Goal: Task Accomplishment & Management: Use online tool/utility

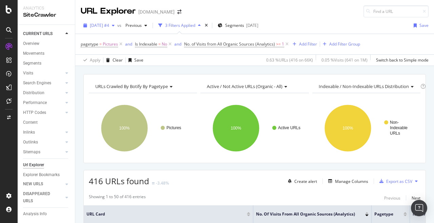
scroll to position [117, 0]
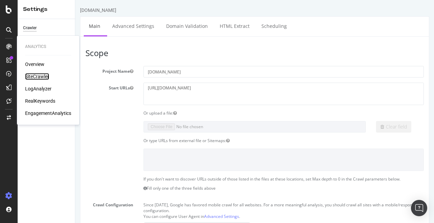
click at [41, 76] on div "SiteCrawler" at bounding box center [37, 76] width 24 height 7
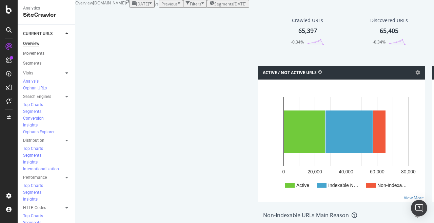
scroll to position [350, 0]
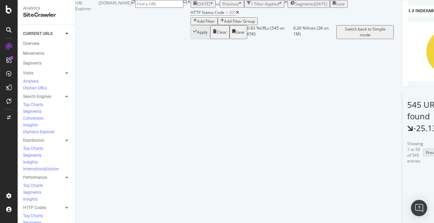
click at [193, 24] on div "Add Filter" at bounding box center [204, 21] width 22 height 6
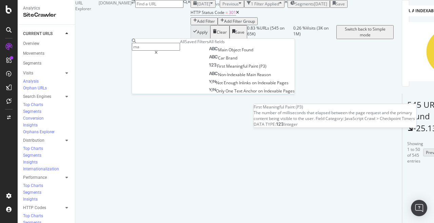
type input "m"
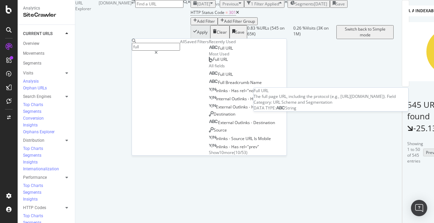
type input "full"
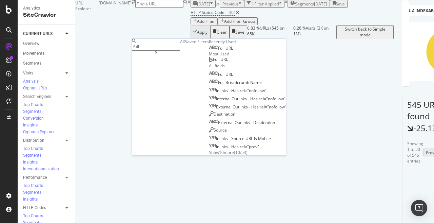
click at [209, 51] on div "Full URL" at bounding box center [221, 47] width 24 height 5
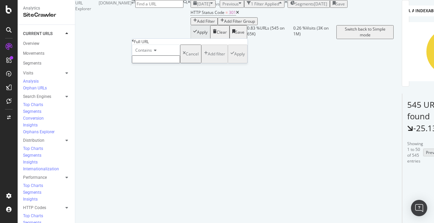
click at [152, 53] on span "Contains" at bounding box center [143, 50] width 17 height 6
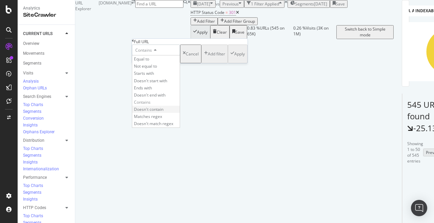
click at [164, 112] on span "Doesn't contain" at bounding box center [149, 109] width 30 height 6
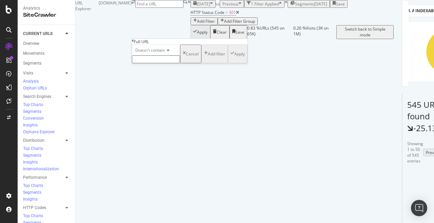
click at [161, 63] on input "text" at bounding box center [156, 59] width 48 height 8
type input "marketplace.auto"
click at [234, 59] on div "Apply" at bounding box center [239, 56] width 11 height 6
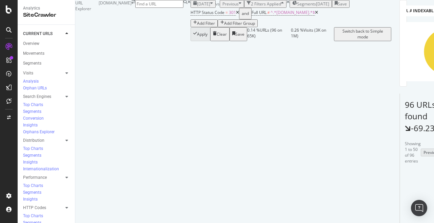
scroll to position [93, 0]
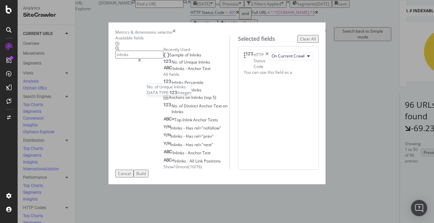
click at [164, 65] on div "No. of Unique Inlinks" at bounding box center [187, 61] width 47 height 5
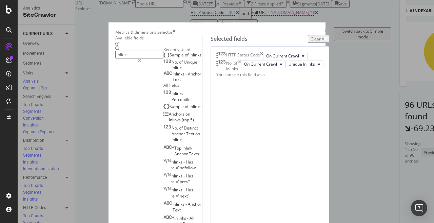
click at [126, 58] on input "inlinks" at bounding box center [139, 55] width 48 height 8
click at [190, 58] on span "Inlinks" at bounding box center [196, 55] width 12 height 6
click at [122, 58] on input "inlinks" at bounding box center [139, 55] width 48 height 8
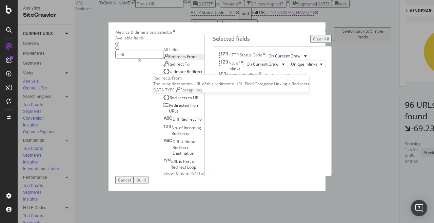
type input "redi"
click at [164, 59] on div "Redirects From" at bounding box center [180, 57] width 33 height 6
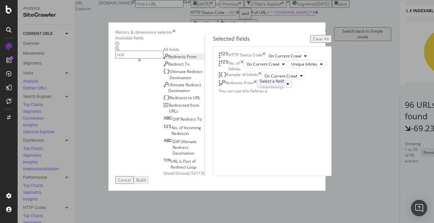
click at [284, 90] on div "Select a field (mandatory)" at bounding box center [272, 84] width 24 height 12
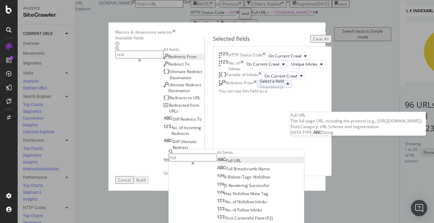
type input "full"
click at [241, 163] on span "URL" at bounding box center [237, 160] width 7 height 6
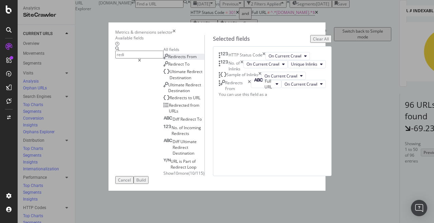
click at [118, 58] on input "redi" at bounding box center [139, 55] width 48 height 8
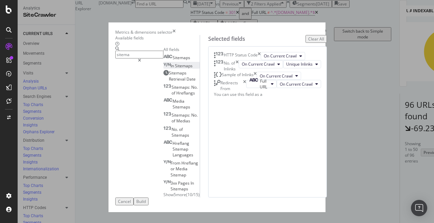
click at [164, 69] on div "In Sitemaps" at bounding box center [178, 66] width 29 height 6
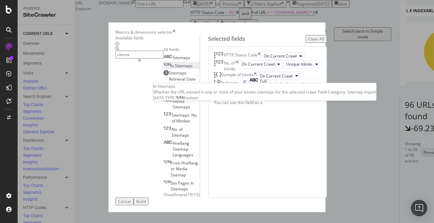
scroll to position [18, 0]
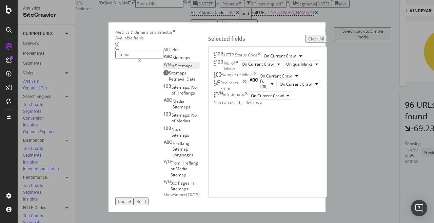
click at [115, 58] on input "sitema" at bounding box center [139, 55] width 48 height 8
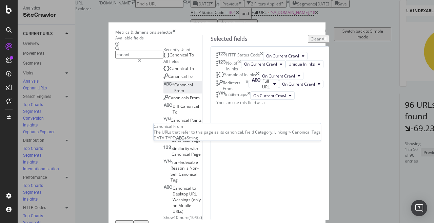
type input "canoni"
click at [174, 93] on span "From" at bounding box center [179, 91] width 10 height 6
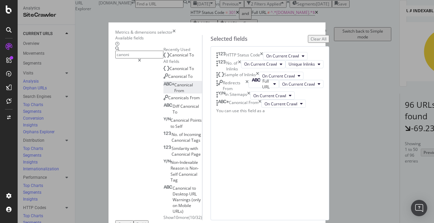
click at [149, 220] on button "Build" at bounding box center [141, 224] width 15 height 8
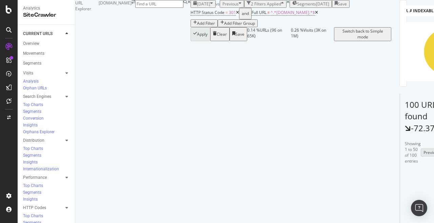
scroll to position [0, 275]
click at [362, 197] on icon at bounding box center [364, 199] width 4 height 4
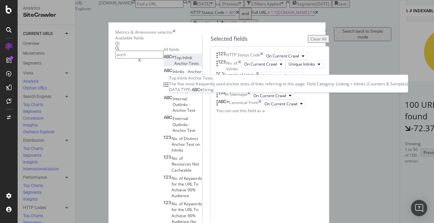
type input "anch"
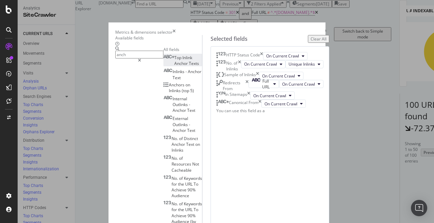
click at [174, 66] on span "Anchor" at bounding box center [181, 63] width 15 height 6
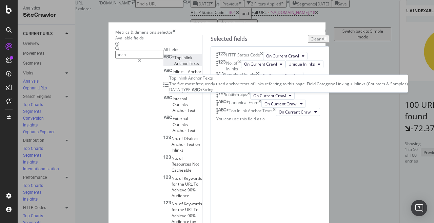
scroll to position [69, 0]
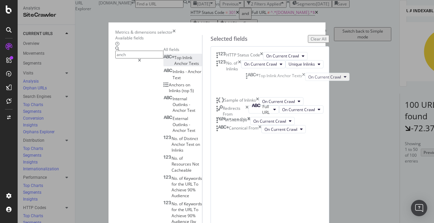
drag, startPoint x: 252, startPoint y: 164, endPoint x: 250, endPoint y: 77, distance: 86.2
click at [250, 77] on body "Analytics SiteCrawler CURRENT URLS Overview Movements Segments Visits Analysis …" at bounding box center [217, 111] width 434 height 223
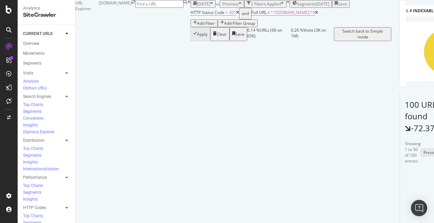
scroll to position [108, 0]
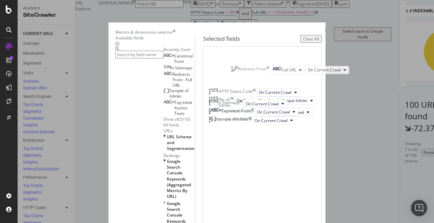
drag, startPoint x: 236, startPoint y: 171, endPoint x: 236, endPoint y: 71, distance: 100.1
click at [236, 71] on body "Analytics SiteCrawler CURRENT URLS Overview Movements Segments Visits Analysis …" at bounding box center [217, 111] width 434 height 223
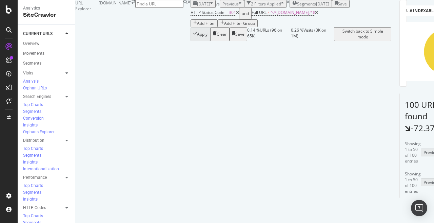
scroll to position [73, 0]
drag, startPoint x: 178, startPoint y: 177, endPoint x: 155, endPoint y: 165, distance: 25.9
copy link "/fiesta/356270/used-ford-fiesta-mk7-2008-2017-review"
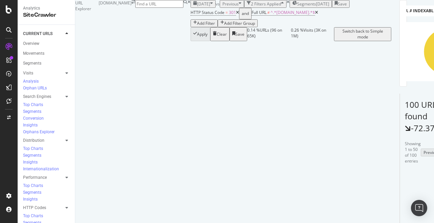
drag, startPoint x: 170, startPoint y: 165, endPoint x: 153, endPoint y: 154, distance: 19.9
copy link "duct-group-tests/352843/best-car-check-websites"
drag, startPoint x: 154, startPoint y: 184, endPoint x: 153, endPoint y: 172, distance: 11.9
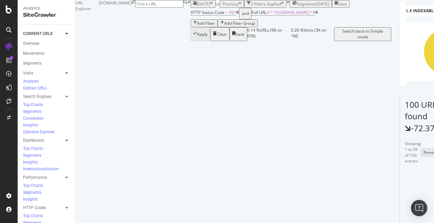
copy link "duct-group-tests/36214/best-12v-cool-boxes-2021"
drag, startPoint x: 109, startPoint y: 170, endPoint x: 152, endPoint y: 160, distance: 44.5
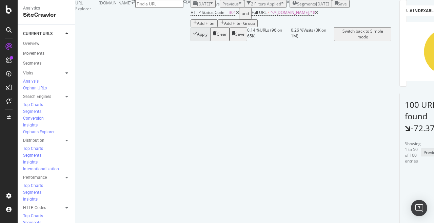
copy link "ws/355113/win-hyundai-i20n"
drag, startPoint x: 342, startPoint y: 167, endPoint x: 222, endPoint y: 160, distance: 120.3
copy div "https://autoexpress.co.uk/news/355113/win-hyundai-i20n"
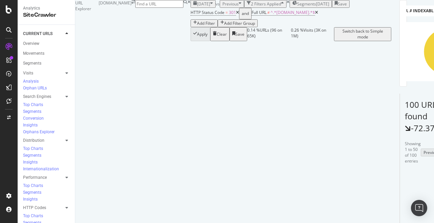
scroll to position [294, 0]
drag, startPoint x: 186, startPoint y: 161, endPoint x: 148, endPoint y: 140, distance: 43.3
copy link "mini/mini/95197/used-mini-mk3-2014-date-review/used-mini-mk2-2007-2014-review"
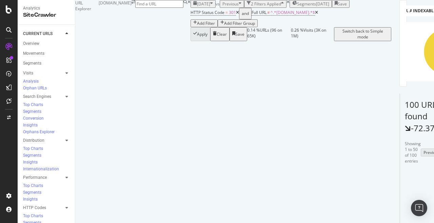
drag, startPoint x: 166, startPoint y: 89, endPoint x: 159, endPoint y: 78, distance: 13.1
copy link "ories-tyres/42932/rack"
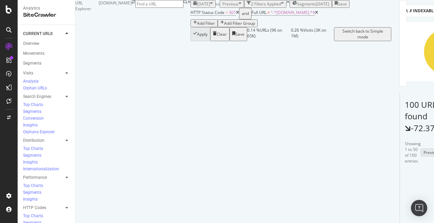
scroll to position [190, 0]
drag, startPoint x: 166, startPoint y: 115, endPoint x: 151, endPoint y: 104, distance: 18.4
copy link "oduct-group-tests/36214/best-12v-cool-boxes-2021"
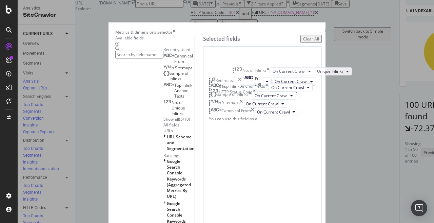
drag, startPoint x: 243, startPoint y: 131, endPoint x: 244, endPoint y: 72, distance: 58.7
click at [244, 72] on body "Analytics SiteCrawler CURRENT URLS Overview Movements Segments Visits Analysis …" at bounding box center [217, 111] width 434 height 223
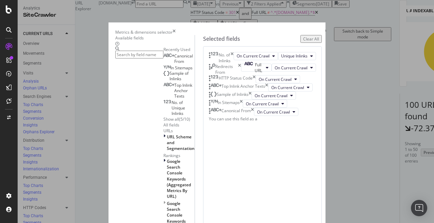
scroll to position [37, 0]
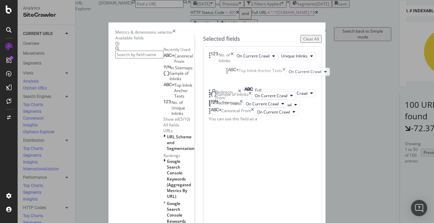
drag, startPoint x: 297, startPoint y: 120, endPoint x: 292, endPoint y: 74, distance: 46.4
click at [292, 74] on body "Analytics SiteCrawler CURRENT URLS Overview Movements Segments Visits Analysis …" at bounding box center [217, 111] width 434 height 223
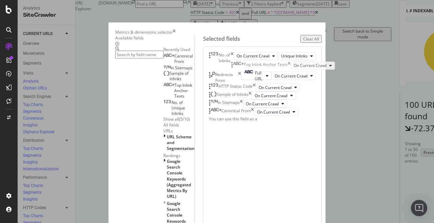
scroll to position [27, 0]
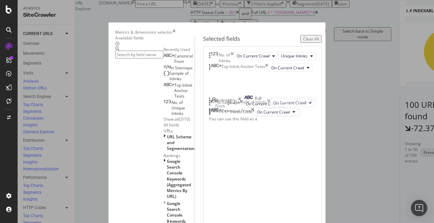
drag, startPoint x: 279, startPoint y: 155, endPoint x: 275, endPoint y: 104, distance: 51.0
click at [275, 104] on body "Analytics SiteCrawler CURRENT URLS Overview Movements Segments Visits Analysis …" at bounding box center [217, 111] width 434 height 223
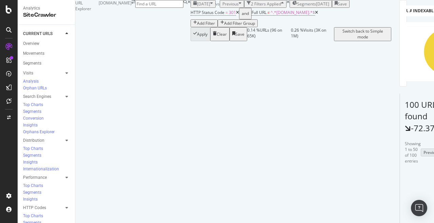
scroll to position [0, 241]
drag, startPoint x: 170, startPoint y: 179, endPoint x: 154, endPoint y: 156, distance: 27.5
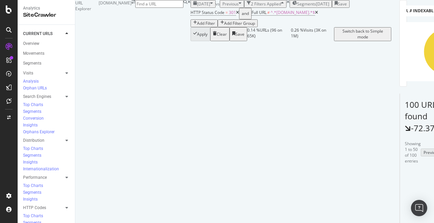
copy link "/partner-tepee/91429/peugeot-partner-tepee-bluehdi-120-allure-pictures"
drag, startPoint x: 160, startPoint y: 164, endPoint x: 152, endPoint y: 151, distance: 15.5
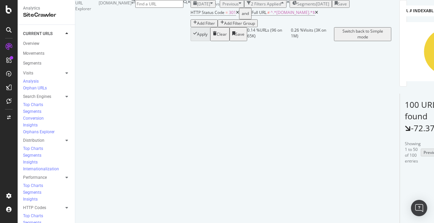
copy link "lkswagen/scirocco/88078/new-vw-scirocco-2014-pictures"
drag, startPoint x: 170, startPoint y: 142, endPoint x: 155, endPoint y: 124, distance: 23.4
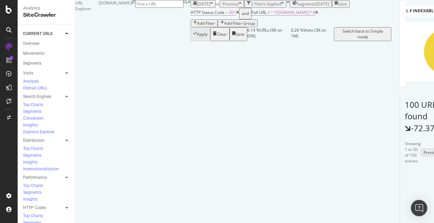
drag, startPoint x: 164, startPoint y: 149, endPoint x: 158, endPoint y: 128, distance: 21.3
drag, startPoint x: 155, startPoint y: 122, endPoint x: 153, endPoint y: 110, distance: 12.3
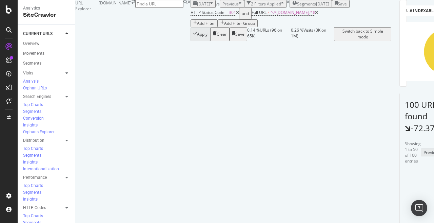
scroll to position [0, 192]
drag, startPoint x: 334, startPoint y: 138, endPoint x: 335, endPoint y: 123, distance: 15.3
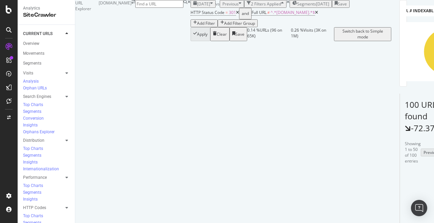
drag, startPoint x: 328, startPoint y: 168, endPoint x: 329, endPoint y: 156, distance: 12.6
drag, startPoint x: 160, startPoint y: 121, endPoint x: 156, endPoint y: 106, distance: 15.4
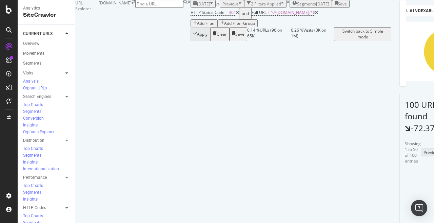
drag, startPoint x: 248, startPoint y: 113, endPoint x: 261, endPoint y: 96, distance: 21.4
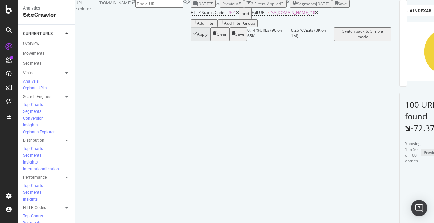
drag, startPoint x: 179, startPoint y: 137, endPoint x: 166, endPoint y: 130, distance: 15.0
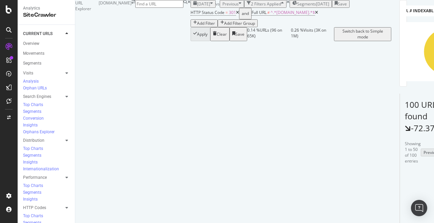
drag, startPoint x: 188, startPoint y: 135, endPoint x: 163, endPoint y: 123, distance: 28.2
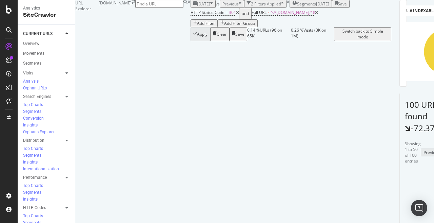
drag, startPoint x: 165, startPoint y: 133, endPoint x: 157, endPoint y: 119, distance: 15.7
drag, startPoint x: 148, startPoint y: 159, endPoint x: 151, endPoint y: 145, distance: 13.9
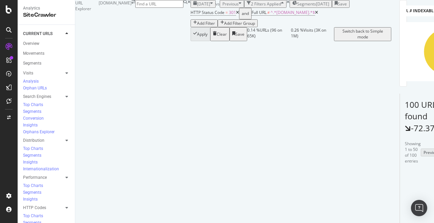
drag, startPoint x: 330, startPoint y: 153, endPoint x: 292, endPoint y: 139, distance: 40.1
drag, startPoint x: 261, startPoint y: 129, endPoint x: 291, endPoint y: 116, distance: 32.7
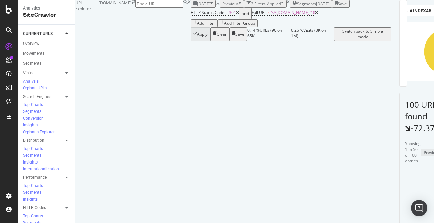
drag, startPoint x: 156, startPoint y: 130, endPoint x: 156, endPoint y: 119, distance: 11.2
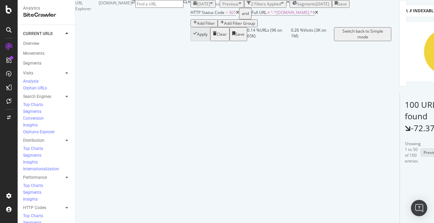
drag, startPoint x: 166, startPoint y: 153, endPoint x: 160, endPoint y: 140, distance: 14.3
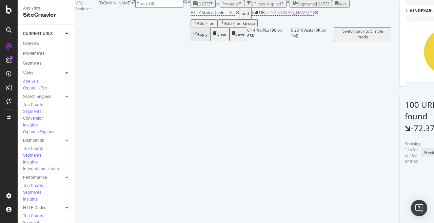
drag, startPoint x: 170, startPoint y: 144, endPoint x: 154, endPoint y: 122, distance: 26.7
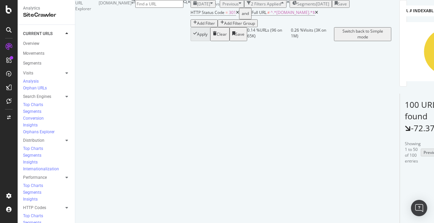
drag, startPoint x: 163, startPoint y: 140, endPoint x: 158, endPoint y: 130, distance: 10.8
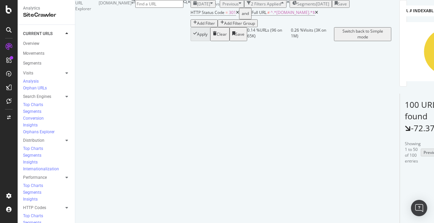
drag, startPoint x: 161, startPoint y: 143, endPoint x: 146, endPoint y: 126, distance: 22.9
drag, startPoint x: 183, startPoint y: 149, endPoint x: 163, endPoint y: 140, distance: 21.7
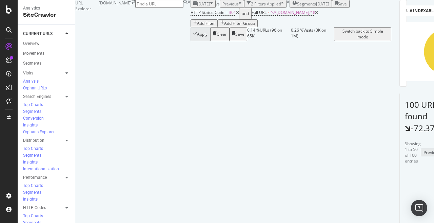
drag, startPoint x: 179, startPoint y: 175, endPoint x: 163, endPoint y: 163, distance: 20.8
drag, startPoint x: 164, startPoint y: 159, endPoint x: 158, endPoint y: 151, distance: 10.2
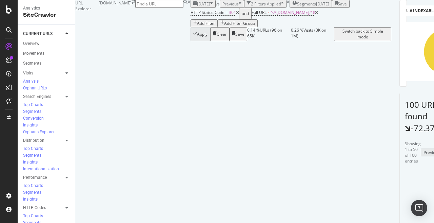
scroll to position [1121, 0]
drag, startPoint x: 179, startPoint y: 126, endPoint x: 161, endPoint y: 114, distance: 22.0
drag, startPoint x: 158, startPoint y: 130, endPoint x: 154, endPoint y: 117, distance: 14.1
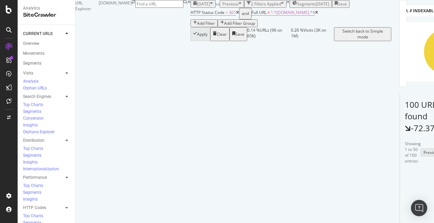
drag, startPoint x: 155, startPoint y: 109, endPoint x: 153, endPoint y: 97, distance: 12.8
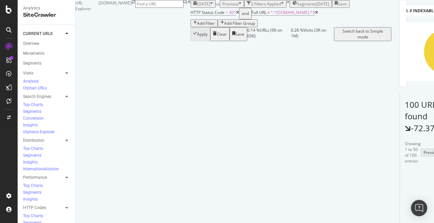
drag, startPoint x: 138, startPoint y: 136, endPoint x: 152, endPoint y: 124, distance: 18.3
drag, startPoint x: 154, startPoint y: 159, endPoint x: 154, endPoint y: 144, distance: 14.9
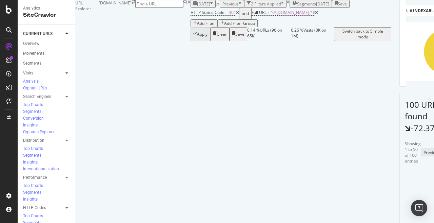
drag, startPoint x: 162, startPoint y: 160, endPoint x: 155, endPoint y: 148, distance: 14.6
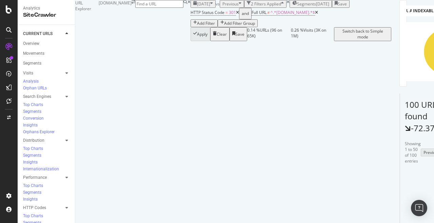
drag, startPoint x: 178, startPoint y: 150, endPoint x: 159, endPoint y: 122, distance: 34.1
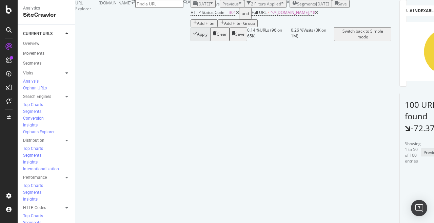
scroll to position [0, 263]
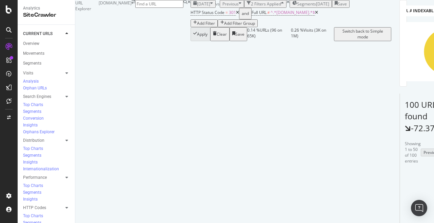
drag, startPoint x: 174, startPoint y: 125, endPoint x: 160, endPoint y: 113, distance: 18.1
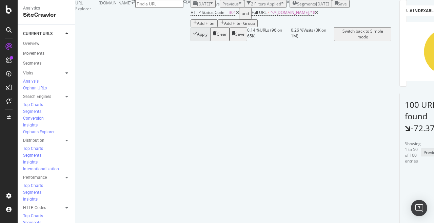
drag, startPoint x: 166, startPoint y: 150, endPoint x: 151, endPoint y: 135, distance: 21.1
drag, startPoint x: 167, startPoint y: 151, endPoint x: 153, endPoint y: 137, distance: 19.2
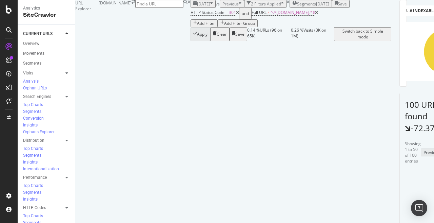
drag, startPoint x: 164, startPoint y: 149, endPoint x: 152, endPoint y: 141, distance: 14.1
drag, startPoint x: 159, startPoint y: 151, endPoint x: 153, endPoint y: 138, distance: 14.6
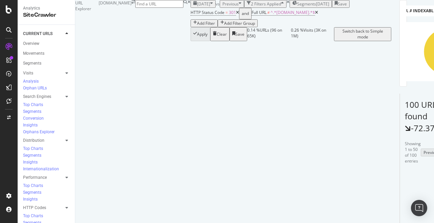
drag, startPoint x: 171, startPoint y: 120, endPoint x: 156, endPoint y: 109, distance: 19.1
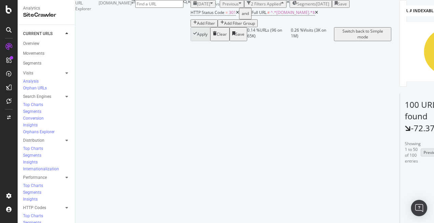
drag, startPoint x: 168, startPoint y: 126, endPoint x: 155, endPoint y: 114, distance: 17.5
drag, startPoint x: 174, startPoint y: 148, endPoint x: 155, endPoint y: 135, distance: 23.5
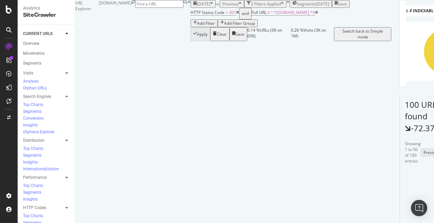
scroll to position [0, 0]
drag, startPoint x: 160, startPoint y: 172, endPoint x: 156, endPoint y: 162, distance: 10.9
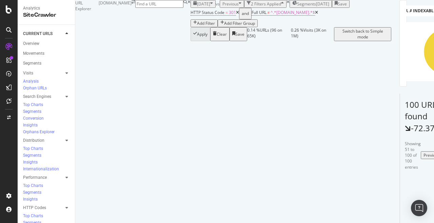
scroll to position [124, 0]
drag, startPoint x: 159, startPoint y: 129, endPoint x: 152, endPoint y: 113, distance: 17.4
drag, startPoint x: 174, startPoint y: 141, endPoint x: 146, endPoint y: 123, distance: 33.7
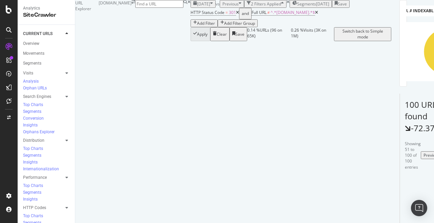
drag, startPoint x: 181, startPoint y: 140, endPoint x: 156, endPoint y: 127, distance: 28.1
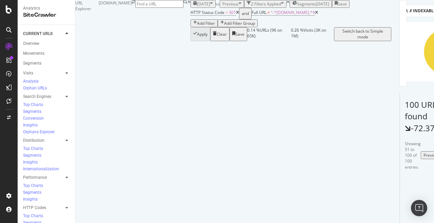
drag, startPoint x: 175, startPoint y: 122, endPoint x: 155, endPoint y: 101, distance: 29.5
drag, startPoint x: 161, startPoint y: 157, endPoint x: 146, endPoint y: 143, distance: 20.4
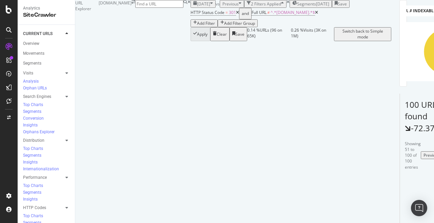
scroll to position [306, 0]
drag, startPoint x: 178, startPoint y: 147, endPoint x: 145, endPoint y: 133, distance: 36.5
drag, startPoint x: 156, startPoint y: 129, endPoint x: 147, endPoint y: 117, distance: 15.3
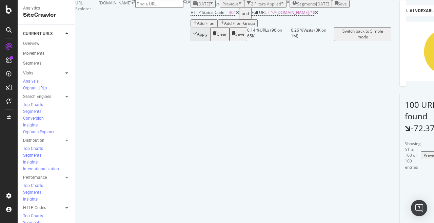
drag, startPoint x: 157, startPoint y: 159, endPoint x: 148, endPoint y: 146, distance: 16.5
drag, startPoint x: 192, startPoint y: 118, endPoint x: 146, endPoint y: 102, distance: 48.7
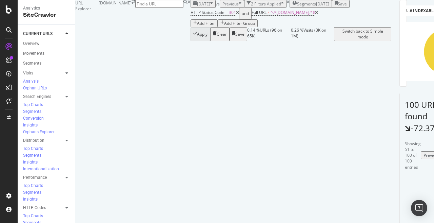
drag, startPoint x: 172, startPoint y: 151, endPoint x: 151, endPoint y: 133, distance: 27.5
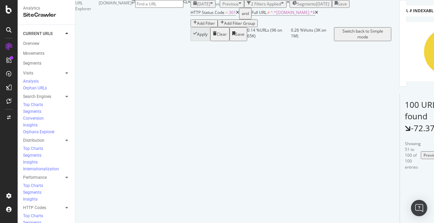
drag, startPoint x: 168, startPoint y: 160, endPoint x: 147, endPoint y: 143, distance: 27.7
drag, startPoint x: 167, startPoint y: 139, endPoint x: 145, endPoint y: 118, distance: 30.7
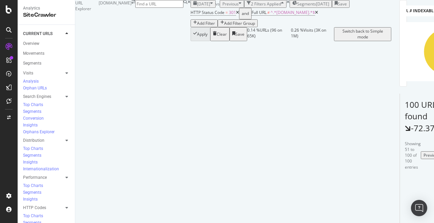
scroll to position [553, 0]
drag, startPoint x: 172, startPoint y: 109, endPoint x: 146, endPoint y: 100, distance: 28.0
drag, startPoint x: 160, startPoint y: 133, endPoint x: 147, endPoint y: 110, distance: 26.6
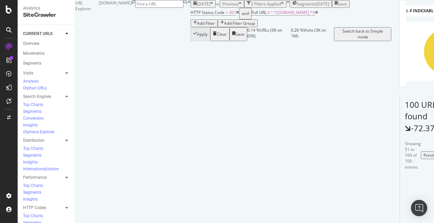
drag, startPoint x: 158, startPoint y: 165, endPoint x: 146, endPoint y: 151, distance: 18.3
drag, startPoint x: 168, startPoint y: 142, endPoint x: 148, endPoint y: 113, distance: 35.6
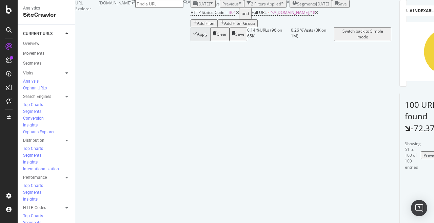
scroll to position [703, 0]
drag, startPoint x: 140, startPoint y: 145, endPoint x: 150, endPoint y: 129, distance: 18.4
drag, startPoint x: 199, startPoint y: 114, endPoint x: 151, endPoint y: 100, distance: 50.1
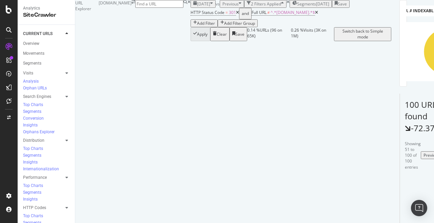
drag, startPoint x: 160, startPoint y: 108, endPoint x: 154, endPoint y: 93, distance: 15.9
drag, startPoint x: 168, startPoint y: 135, endPoint x: 153, endPoint y: 120, distance: 20.9
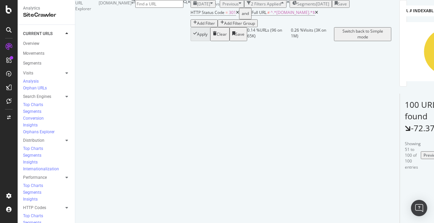
drag, startPoint x: 164, startPoint y: 137, endPoint x: 146, endPoint y: 121, distance: 23.6
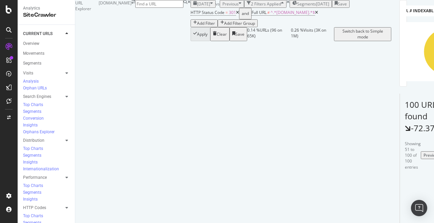
drag, startPoint x: 161, startPoint y: 145, endPoint x: 152, endPoint y: 119, distance: 27.3
drag, startPoint x: 166, startPoint y: 136, endPoint x: 152, endPoint y: 117, distance: 23.3
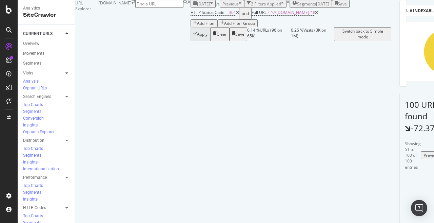
scroll to position [945, 0]
drag, startPoint x: 179, startPoint y: 123, endPoint x: 152, endPoint y: 105, distance: 32.7
drag, startPoint x: 173, startPoint y: 126, endPoint x: 152, endPoint y: 109, distance: 27.3
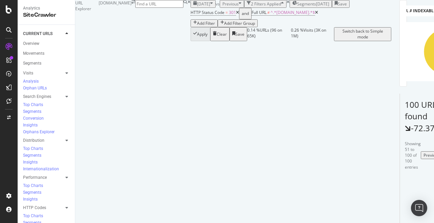
drag, startPoint x: 186, startPoint y: 114, endPoint x: 158, endPoint y: 94, distance: 34.6
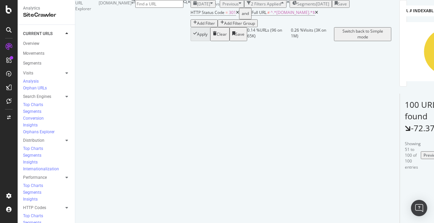
drag, startPoint x: 164, startPoint y: 154, endPoint x: 147, endPoint y: 141, distance: 21.7
drag, startPoint x: 184, startPoint y: 147, endPoint x: 147, endPoint y: 131, distance: 40.0
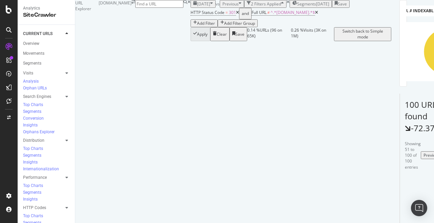
drag, startPoint x: 179, startPoint y: 153, endPoint x: 147, endPoint y: 134, distance: 38.1
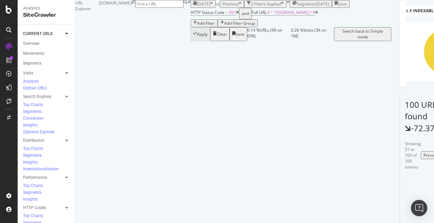
drag, startPoint x: 173, startPoint y: 136, endPoint x: 147, endPoint y: 112, distance: 35.6
drag, startPoint x: 163, startPoint y: 153, endPoint x: 149, endPoint y: 141, distance: 17.8
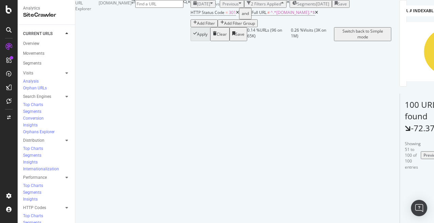
scroll to position [1216, 0]
drag, startPoint x: 183, startPoint y: 154, endPoint x: 146, endPoint y: 140, distance: 39.5
drag, startPoint x: 171, startPoint y: 142, endPoint x: 162, endPoint y: 130, distance: 14.8
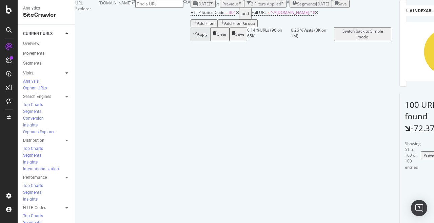
scroll to position [0, 0]
drag, startPoint x: 161, startPoint y: 134, endPoint x: 150, endPoint y: 115, distance: 22.4
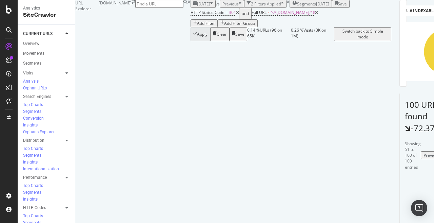
drag, startPoint x: 165, startPoint y: 137, endPoint x: 150, endPoint y: 120, distance: 23.3
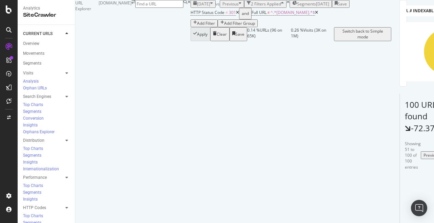
drag, startPoint x: 171, startPoint y: 143, endPoint x: 153, endPoint y: 113, distance: 35.1
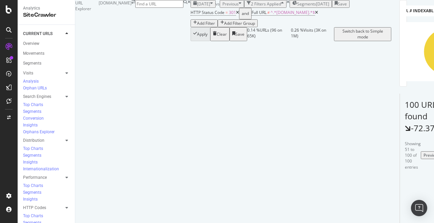
scroll to position [1604, 0]
drag, startPoint x: 178, startPoint y: 156, endPoint x: 141, endPoint y: 140, distance: 40.8
drag, startPoint x: 167, startPoint y: 153, endPoint x: 138, endPoint y: 137, distance: 32.7
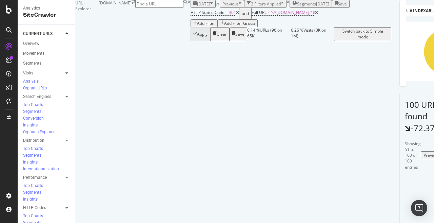
drag, startPoint x: 161, startPoint y: 145, endPoint x: 136, endPoint y: 129, distance: 29.7
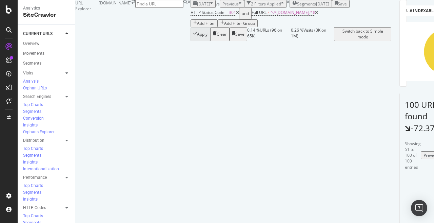
drag, startPoint x: 159, startPoint y: 156, endPoint x: 142, endPoint y: 133, distance: 28.1
drag, startPoint x: 156, startPoint y: 150, endPoint x: 141, endPoint y: 135, distance: 20.4
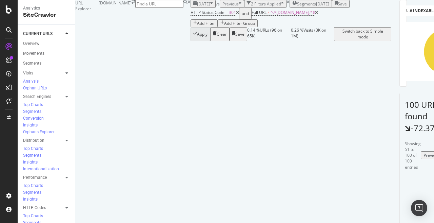
scroll to position [3414, 0]
drag, startPoint x: 183, startPoint y: 154, endPoint x: 149, endPoint y: 142, distance: 36.4
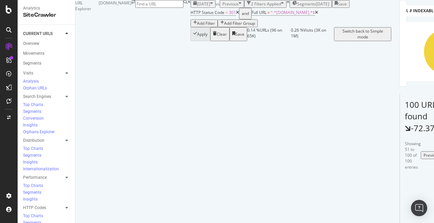
scroll to position [3715, 0]
click at [333, 8] on div "2025 Aug. 29th vs Previous 2 Filters Applied Segments 2025-08-23 Save" at bounding box center [291, 4] width 201 height 8
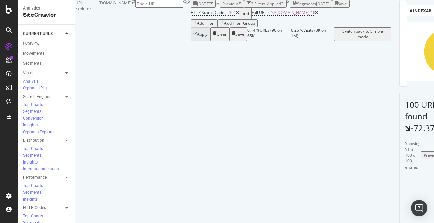
drag, startPoint x: 169, startPoint y: 78, endPoint x: 151, endPoint y: 68, distance: 20.0
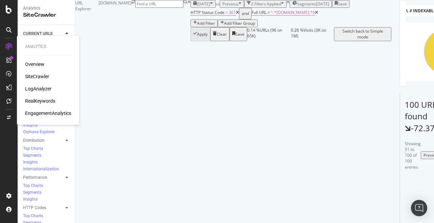
click at [35, 76] on div "SiteCrawler" at bounding box center [37, 76] width 24 height 7
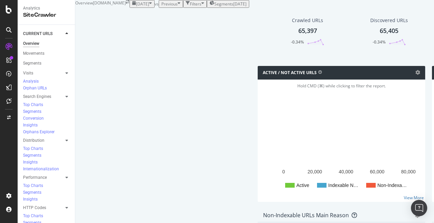
scroll to position [150, 0]
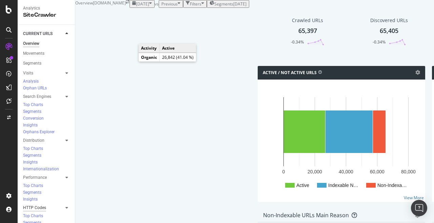
click at [35, 204] on div "HTTP Codes" at bounding box center [34, 207] width 23 height 7
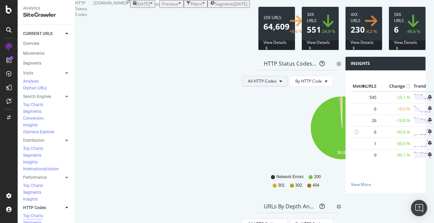
click at [242, 87] on button "All HTTP Codes" at bounding box center [265, 81] width 46 height 11
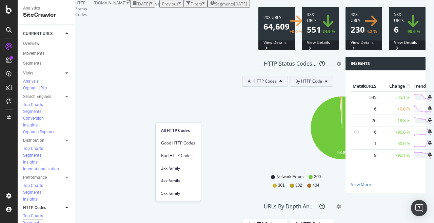
click at [296, 84] on span "By HTTP Code" at bounding box center [309, 81] width 27 height 6
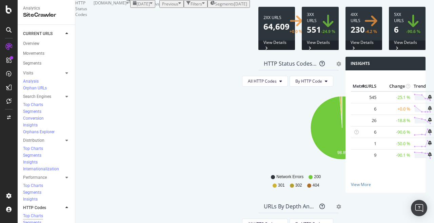
click at [259, 70] on div "HTTP Status Codes Distribution Pie Table Export as CSV Add to Custom Report" at bounding box center [299, 64] width 80 height 14
click at [337, 66] on icon "gear" at bounding box center [339, 63] width 5 height 5
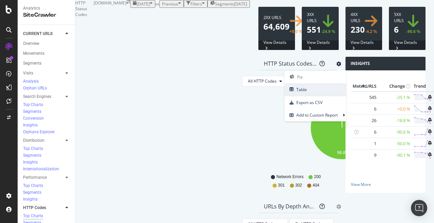
click at [285, 94] on span "Table" at bounding box center [316, 89] width 62 height 9
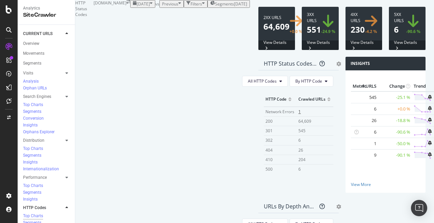
scroll to position [22, 0]
click at [299, 143] on span "6" at bounding box center [300, 140] width 2 height 6
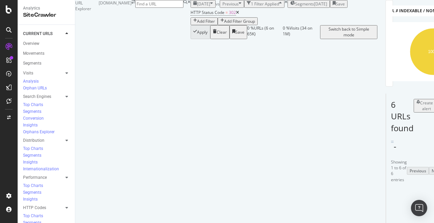
scroll to position [45, 0]
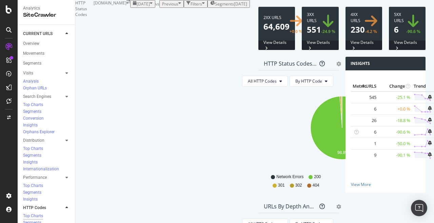
click at [337, 66] on icon "gear" at bounding box center [339, 63] width 5 height 5
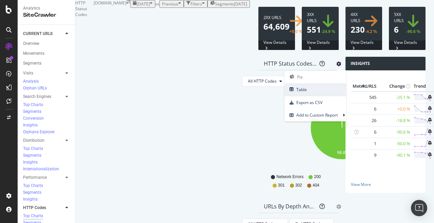
click at [285, 94] on span "Table" at bounding box center [316, 89] width 62 height 9
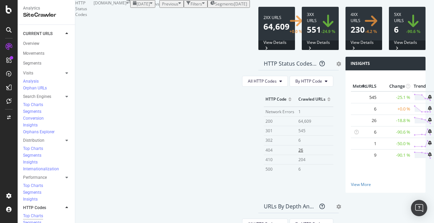
click at [299, 153] on span "26" at bounding box center [301, 150] width 5 height 6
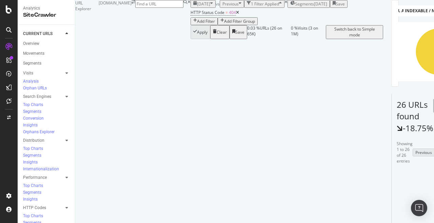
scroll to position [88, 0]
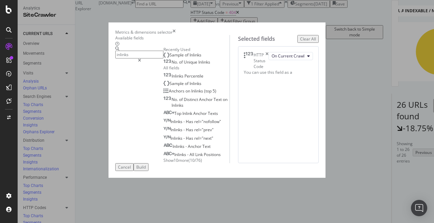
click at [198, 65] on span "Inlinks" at bounding box center [204, 62] width 12 height 6
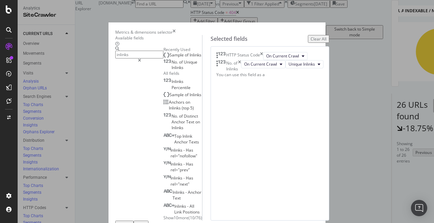
click at [119, 58] on input "inlinks" at bounding box center [139, 55] width 48 height 8
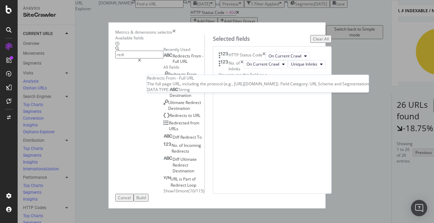
click at [191, 59] on span "From" at bounding box center [196, 56] width 11 height 6
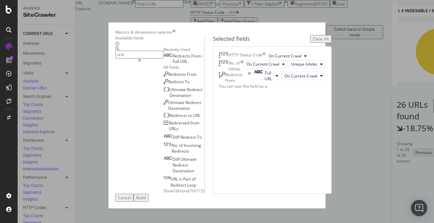
click at [116, 68] on div "redi" at bounding box center [139, 119] width 48 height 147
click at [118, 58] on input "redi" at bounding box center [139, 55] width 48 height 8
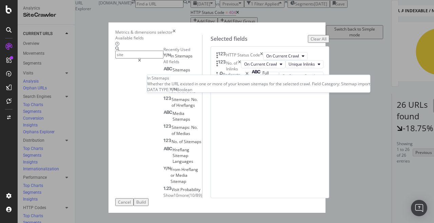
click at [164, 59] on div "In Sitemaps" at bounding box center [178, 55] width 29 height 5
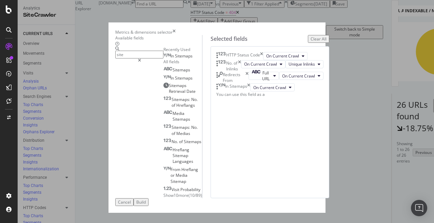
click at [115, 58] on input "site" at bounding box center [139, 55] width 48 height 8
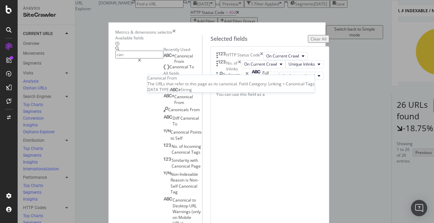
type input "can"
click at [174, 59] on span "Canonical" at bounding box center [183, 56] width 19 height 6
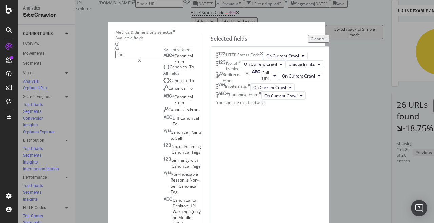
scroll to position [18, 0]
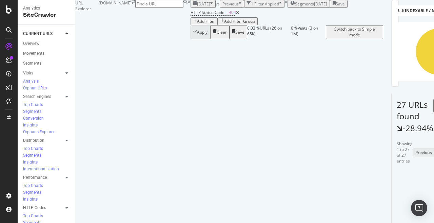
scroll to position [112, 0]
drag, startPoint x: 136, startPoint y: 122, endPoint x: 113, endPoint y: 111, distance: 26.1
click at [359, 191] on td "https://www.autoexpress.co.uk/volkswagen/97043/new-2020-volkswagen-id3-electric…" at bounding box center [427, 204] width 136 height 27
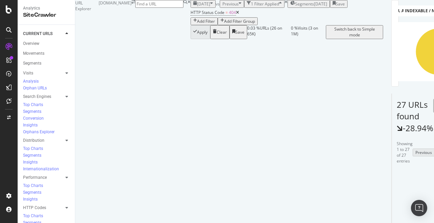
scroll to position [0, 120]
drag, startPoint x: 172, startPoint y: 122, endPoint x: 160, endPoint y: 110, distance: 17.0
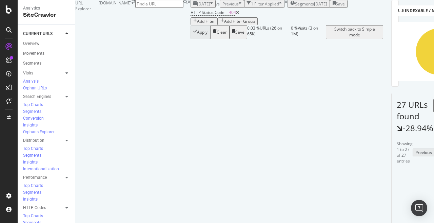
scroll to position [108, 0]
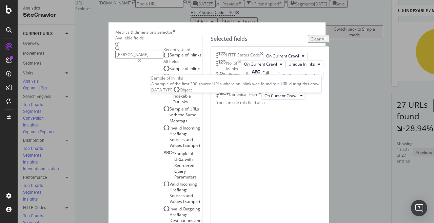
click at [185, 58] on span "of" at bounding box center [187, 55] width 5 height 6
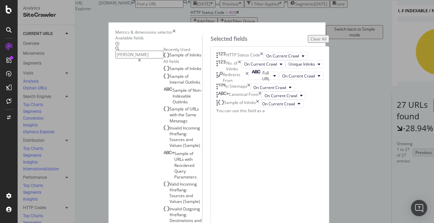
scroll to position [43, 0]
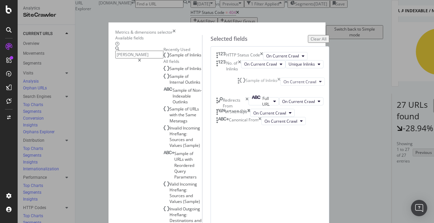
drag, startPoint x: 243, startPoint y: 165, endPoint x: 245, endPoint y: 84, distance: 80.8
click at [245, 84] on body "Analytics SiteCrawler CURRENT URLS Overview Movements Segments Visits Analysis …" at bounding box center [217, 111] width 434 height 223
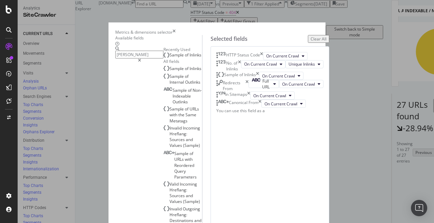
click at [115, 58] on input "sam" at bounding box center [139, 55] width 48 height 8
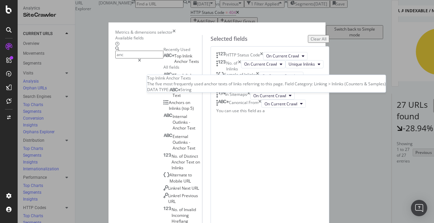
type input "anc"
click at [183, 59] on span "Inlink" at bounding box center [188, 56] width 10 height 6
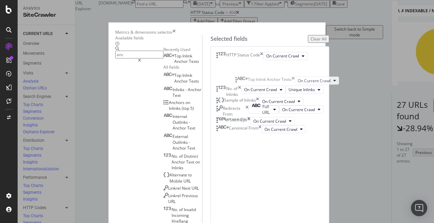
scroll to position [22, 0]
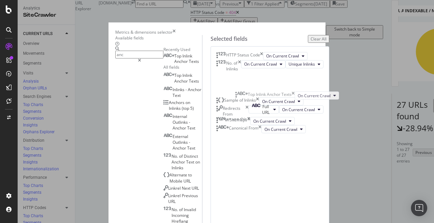
drag, startPoint x: 239, startPoint y: 141, endPoint x: 243, endPoint y: 99, distance: 41.9
click at [243, 99] on body "Analytics SiteCrawler CURRENT URLS Overview Movements Segments Visits Analysis …" at bounding box center [217, 111] width 434 height 223
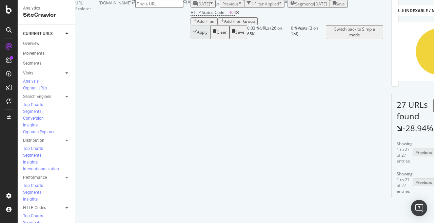
scroll to position [73, 0]
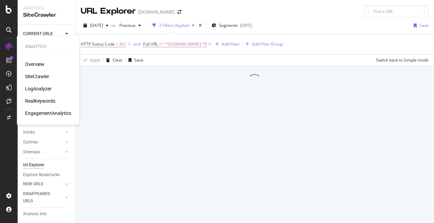
click at [37, 73] on div "SiteCrawler" at bounding box center [37, 76] width 24 height 7
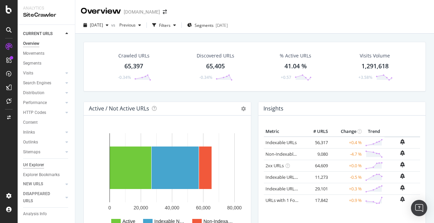
click at [37, 164] on div "Url Explorer" at bounding box center [33, 164] width 21 height 7
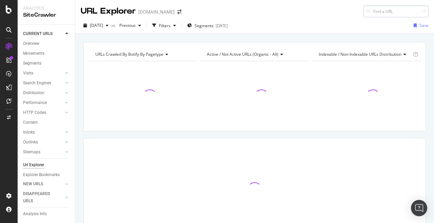
click at [394, 10] on input at bounding box center [396, 11] width 65 height 12
type input "https://autoexpress.co.uk/news/355113/win-hyundai-i20n"
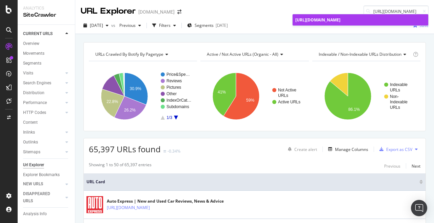
scroll to position [0, 0]
click at [335, 22] on div "https://autoexpress.co.uk/news/355113/win-hyundai-i20n" at bounding box center [361, 20] width 130 height 6
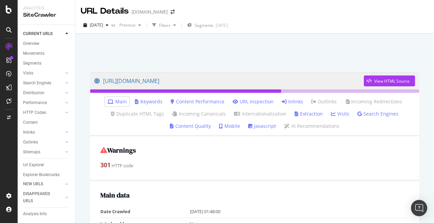
click at [297, 98] on link "Inlinks" at bounding box center [292, 101] width 21 height 7
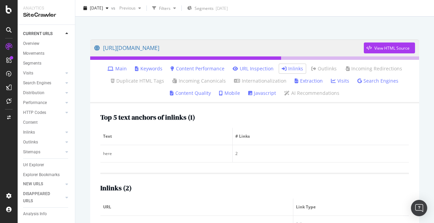
scroll to position [87, 0]
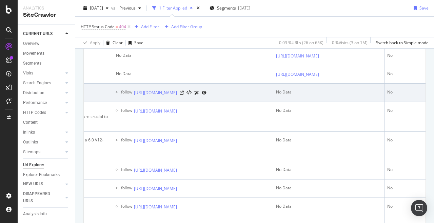
scroll to position [0, 355]
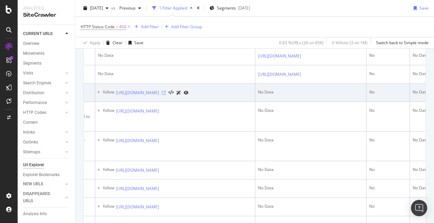
click at [166, 95] on icon at bounding box center [164, 93] width 4 height 4
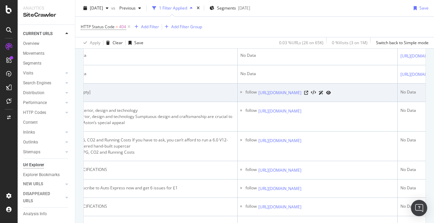
scroll to position [0, 364]
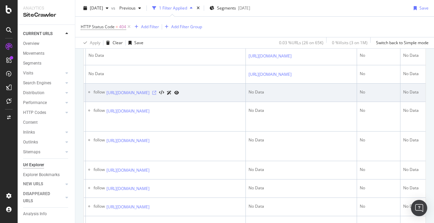
click at [156, 95] on icon at bounding box center [154, 93] width 4 height 4
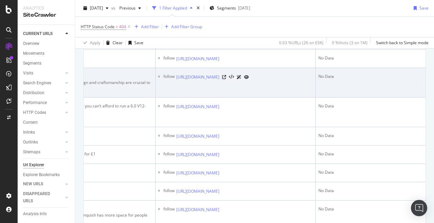
scroll to position [0, 356]
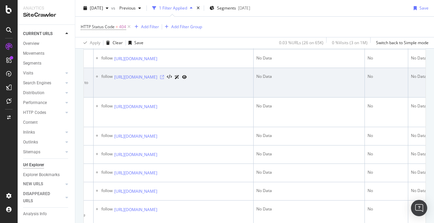
click at [164, 79] on icon at bounding box center [162, 77] width 4 height 4
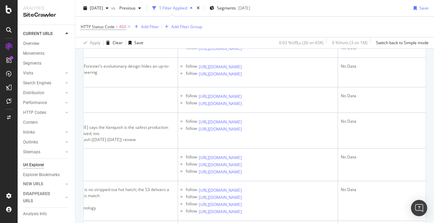
scroll to position [0, 272]
click at [248, 32] on icon at bounding box center [246, 30] width 4 height 4
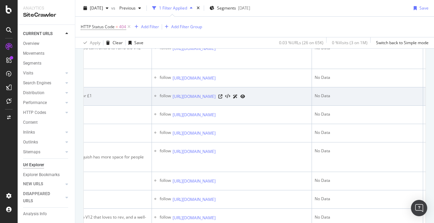
scroll to position [0, 349]
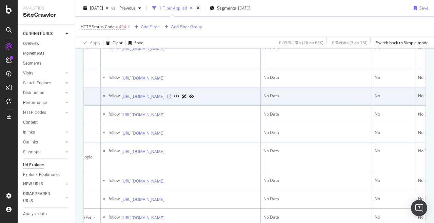
click at [171, 98] on icon at bounding box center [169, 96] width 4 height 4
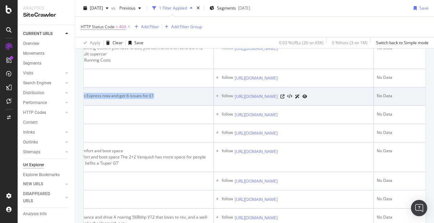
scroll to position [0, 182]
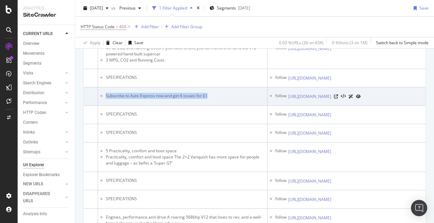
drag, startPoint x: 156, startPoint y: 137, endPoint x: 194, endPoint y: 133, distance: 38.2
click at [194, 106] on td "Subscribe to Auto Express now and get 6 issues for £1" at bounding box center [183, 96] width 170 height 18
copy li "Subscribe to Auto Express now and get 6 issues for £1"
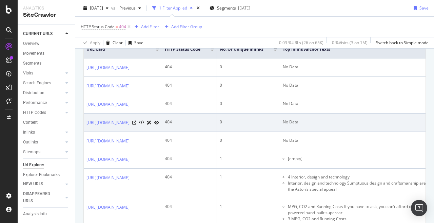
scroll to position [0, 0]
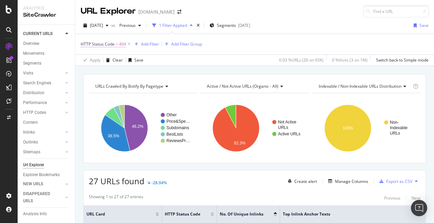
click at [122, 44] on span "404" at bounding box center [122, 43] width 7 height 9
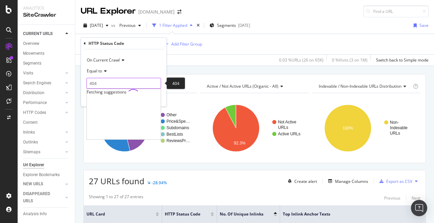
click at [117, 82] on input "404" at bounding box center [124, 83] width 75 height 11
type input "410"
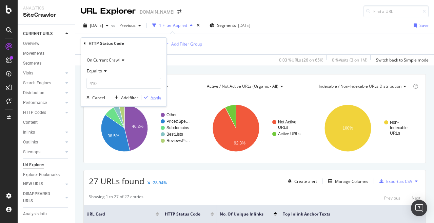
click at [154, 97] on div "Apply" at bounding box center [156, 98] width 11 height 6
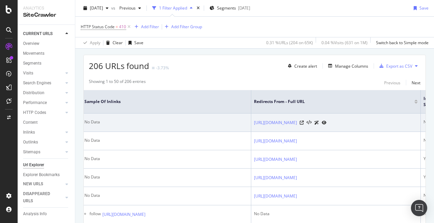
scroll to position [0, 511]
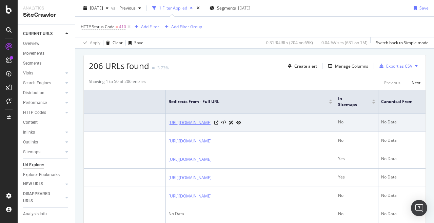
drag, startPoint x: 209, startPoint y: 135, endPoint x: 238, endPoint y: 123, distance: 31.1
click at [238, 123] on td "https://www.autoexpress.co.uk/car-news/86158/alfa-romeo-f1-team-2019" at bounding box center [251, 122] width 170 height 18
copy link "ews/86158/alfa-romeo-f1-team-2019"
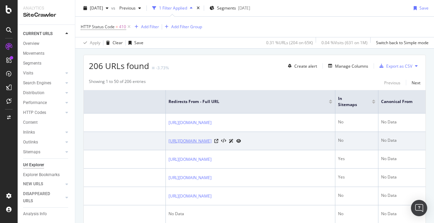
drag, startPoint x: 234, startPoint y: 157, endPoint x: 245, endPoint y: 146, distance: 15.4
click at [245, 146] on td "https://www.autoexpress.co.uk/car-news/86160/torro-rosso-f1-team-2019" at bounding box center [251, 141] width 170 height 18
copy link "s/86160/torro-rosso-f1-team-2019"
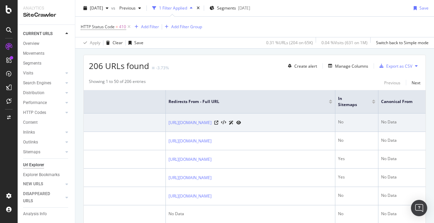
scroll to position [157, 0]
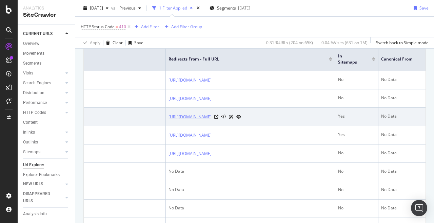
drag, startPoint x: 221, startPoint y: 141, endPoint x: 255, endPoint y: 131, distance: 35.7
click at [255, 126] on td "https://www.autoexpress.co.uk/opinion/358263/electric-cars-must-be-made-more-af…" at bounding box center [251, 117] width 170 height 18
copy link "63/electric-cars-must-be-made-more-affordable"
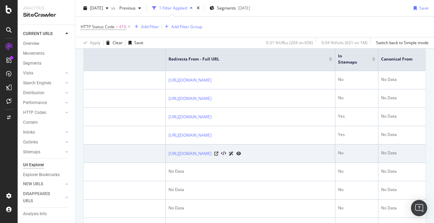
scroll to position [192, 0]
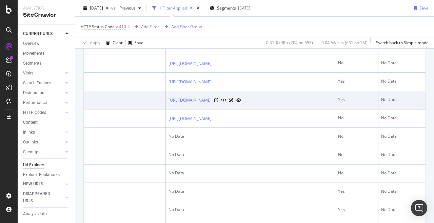
drag, startPoint x: 217, startPoint y: 143, endPoint x: 233, endPoint y: 125, distance: 24.5
click at [233, 109] on td "https://www.autoexpress.co.uk/car-news/58845/how-appeal-against-a-penalty-ticket" at bounding box center [251, 100] width 170 height 18
copy link "r-news/58845/how-appeal-against-a-penalty-ticket"
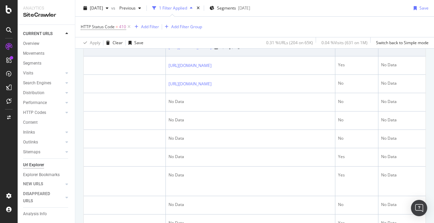
scroll to position [227, 0]
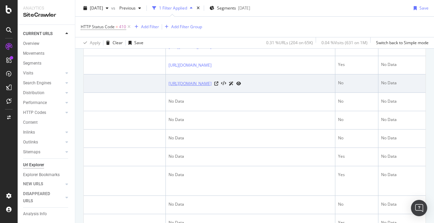
drag, startPoint x: 274, startPoint y: 136, endPoint x: 253, endPoint y: 119, distance: 26.8
click at [253, 93] on td "https://www.autoexpress.co.uk/car-news/86156/mclaren-f1-team-2019" at bounding box center [251, 83] width 170 height 18
click at [270, 93] on td "https://www.autoexpress.co.uk/car-news/86156/mclaren-f1-team-2019" at bounding box center [251, 83] width 170 height 18
drag, startPoint x: 277, startPoint y: 134, endPoint x: 255, endPoint y: 120, distance: 25.8
click at [255, 93] on td "https://www.autoexpress.co.uk/car-news/86156/mclaren-f1-team-2019" at bounding box center [251, 83] width 170 height 18
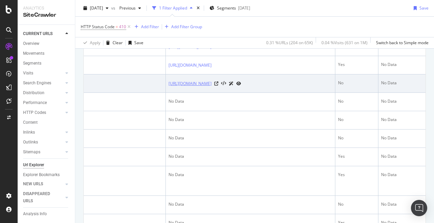
copy link "56/mclaren-f1-team-2019"
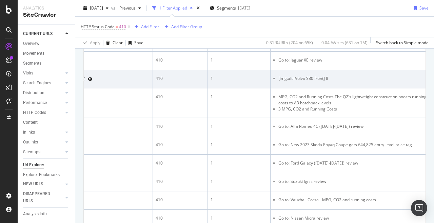
scroll to position [0, 0]
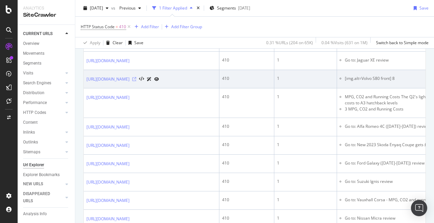
click at [136, 81] on icon at bounding box center [134, 79] width 4 height 4
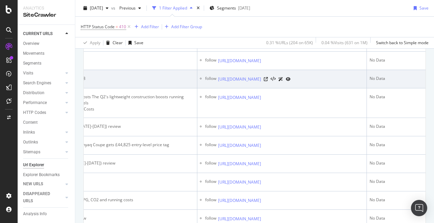
scroll to position [0, 353]
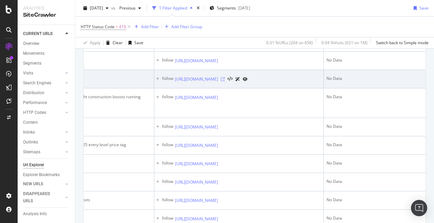
click at [225, 81] on icon at bounding box center [223, 79] width 4 height 4
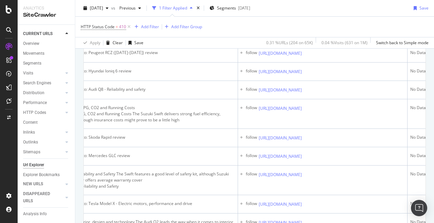
scroll to position [0, 301]
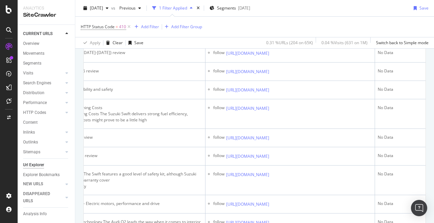
click at [276, 19] on icon at bounding box center [274, 17] width 4 height 4
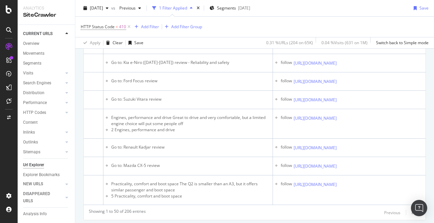
scroll to position [0, 275]
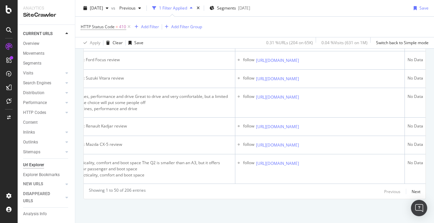
scroll to position [0, 320]
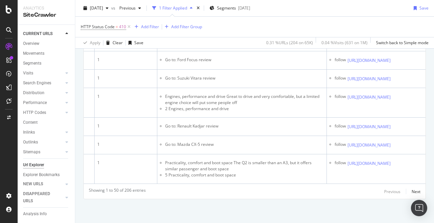
scroll to position [0, 278]
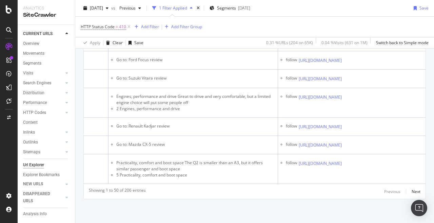
scroll to position [1367, 0]
click at [418, 191] on div "Next" at bounding box center [416, 191] width 9 height 6
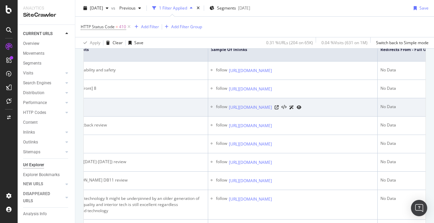
scroll to position [0, 311]
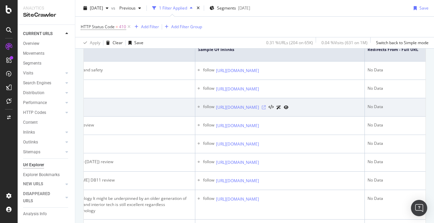
click at [266, 109] on icon at bounding box center [264, 107] width 4 height 4
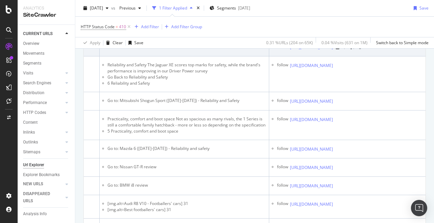
scroll to position [0, 320]
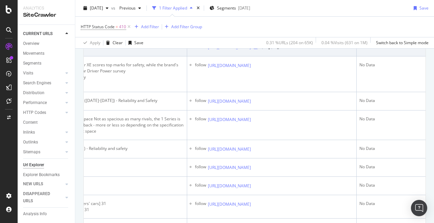
click at [258, 49] on icon at bounding box center [256, 47] width 4 height 4
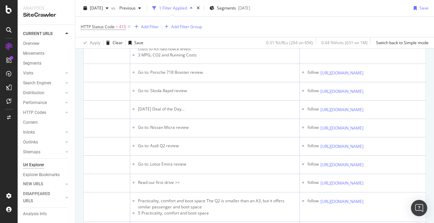
scroll to position [0, 251]
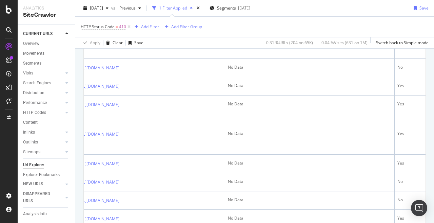
scroll to position [0, 477]
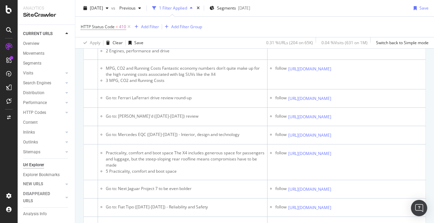
scroll to position [1058, 0]
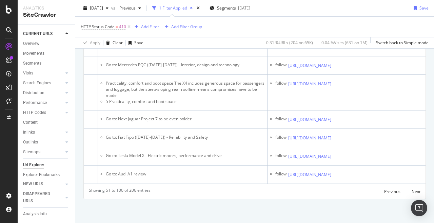
scroll to position [1381, 0]
click at [420, 192] on div "Next" at bounding box center [416, 191] width 9 height 6
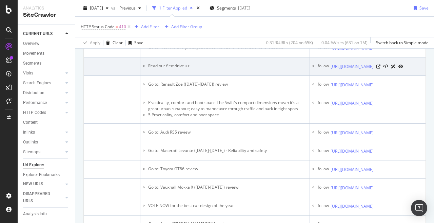
scroll to position [0, 269]
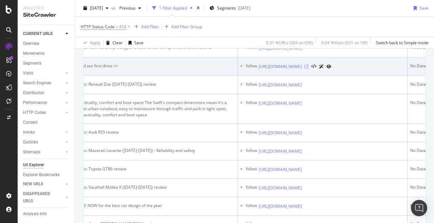
click at [309, 69] on icon at bounding box center [307, 66] width 4 height 4
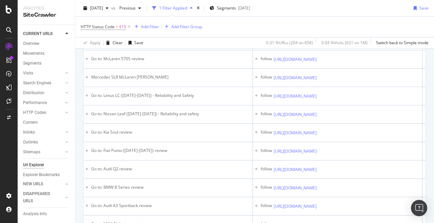
scroll to position [0, 273]
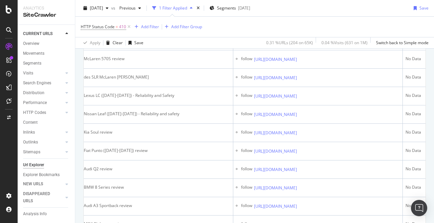
click at [304, 6] on icon at bounding box center [302, 4] width 4 height 4
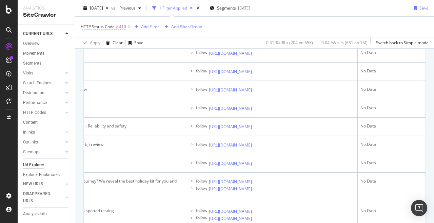
scroll to position [0, 326]
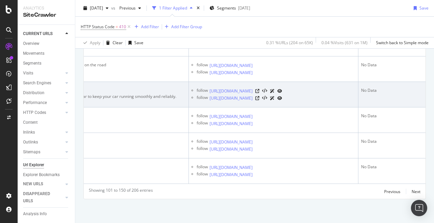
scroll to position [0, 380]
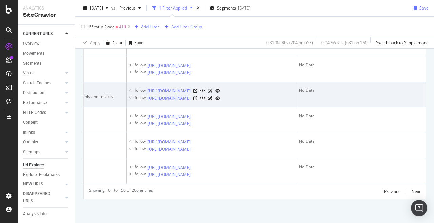
click at [220, 94] on div "https://www.autoexpress.co.uk/accessories-tyres/35805/product-awards-2011" at bounding box center [184, 90] width 73 height 7
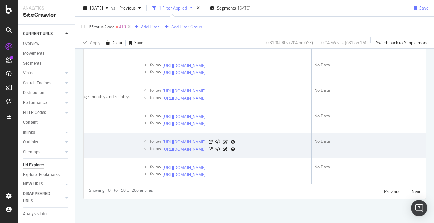
scroll to position [0, 417]
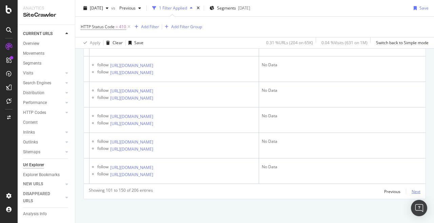
click at [418, 191] on div "Next" at bounding box center [416, 191] width 9 height 6
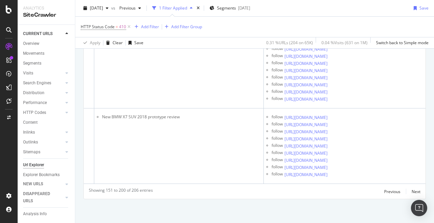
scroll to position [2983, 0]
click at [39, 114] on div "HTTP Codes" at bounding box center [34, 112] width 23 height 7
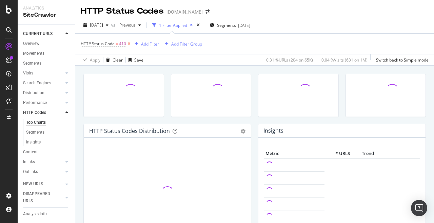
click at [127, 43] on icon at bounding box center [129, 43] width 6 height 7
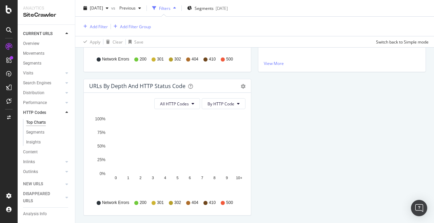
scroll to position [210, 0]
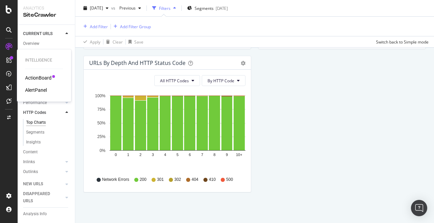
click at [39, 75] on div "ActionBoard" at bounding box center [38, 77] width 26 height 7
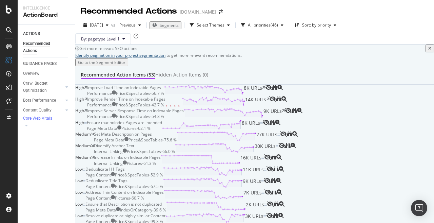
click at [122, 58] on link "Identify pagination in your project segmentation" at bounding box center [120, 55] width 90 height 6
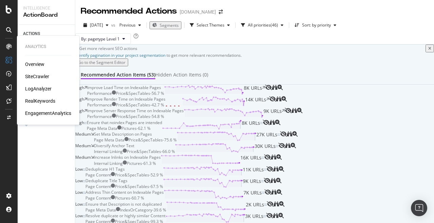
click at [43, 77] on div "SiteCrawler" at bounding box center [37, 76] width 24 height 7
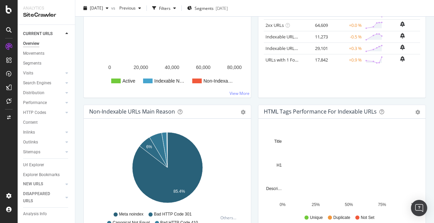
scroll to position [192, 0]
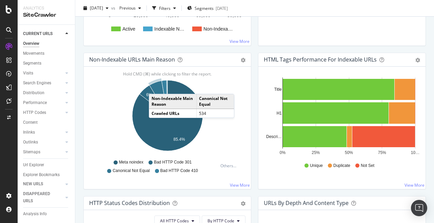
click at [156, 87] on icon "A chart." at bounding box center [159, 97] width 18 height 35
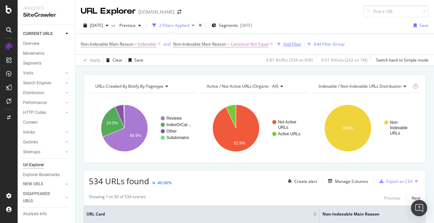
click at [290, 44] on div "Add Filter" at bounding box center [293, 44] width 18 height 6
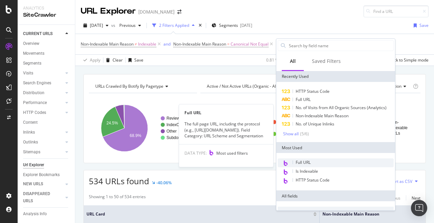
click at [318, 161] on div "Full URL" at bounding box center [336, 162] width 116 height 9
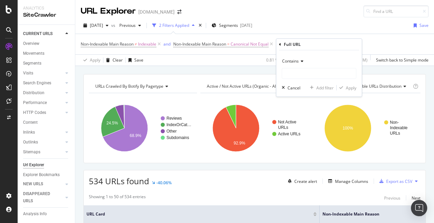
click at [294, 55] on div "Contains Cancel Add filter Apply" at bounding box center [319, 73] width 85 height 46
click at [293, 60] on span "Contains" at bounding box center [290, 61] width 17 height 6
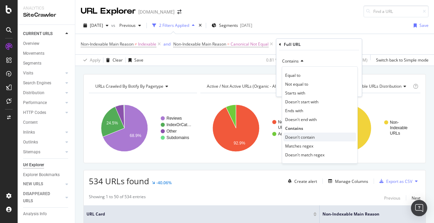
click at [307, 133] on div "Doesn't contain" at bounding box center [320, 136] width 73 height 9
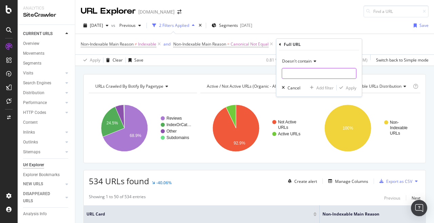
click at [296, 72] on input "text" at bounding box center [319, 73] width 74 height 11
type input "page="
click at [346, 85] on div "Apply" at bounding box center [351, 88] width 11 height 6
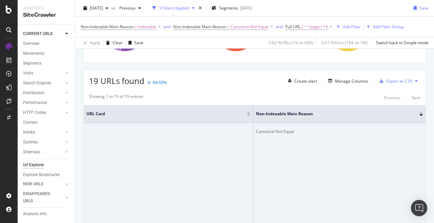
scroll to position [99, 0]
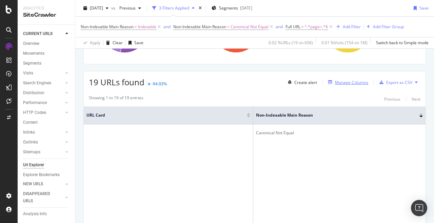
click at [344, 81] on div "Manage Columns" at bounding box center [351, 82] width 33 height 6
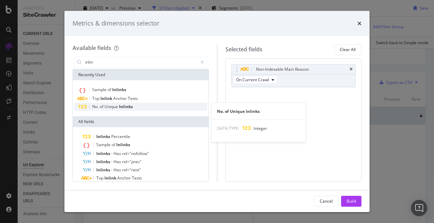
click at [113, 105] on span "Unique" at bounding box center [111, 106] width 15 height 6
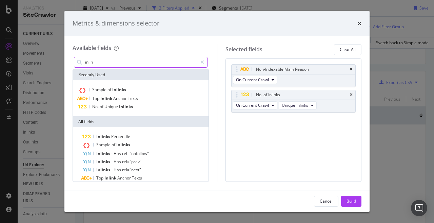
click at [107, 62] on input "inlin" at bounding box center [140, 62] width 113 height 10
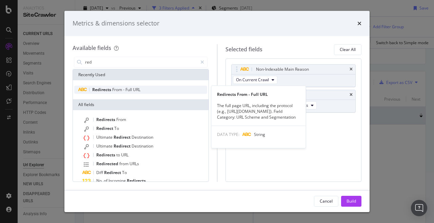
click at [114, 89] on span "From" at bounding box center [117, 90] width 11 height 6
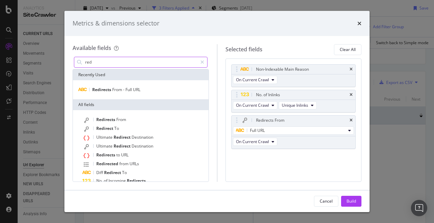
click at [124, 62] on input "red" at bounding box center [140, 62] width 113 height 10
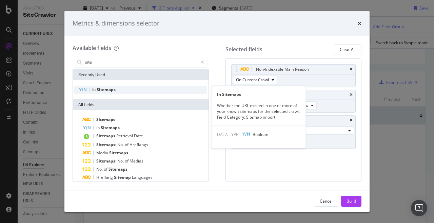
click at [132, 87] on div "In Sitemaps" at bounding box center [140, 89] width 133 height 8
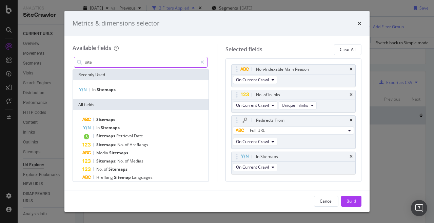
click at [127, 65] on input "site" at bounding box center [140, 62] width 113 height 10
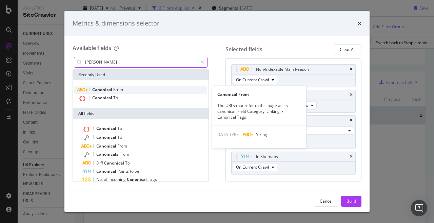
type input "cano"
click at [127, 88] on div "Canonical From" at bounding box center [140, 89] width 133 height 8
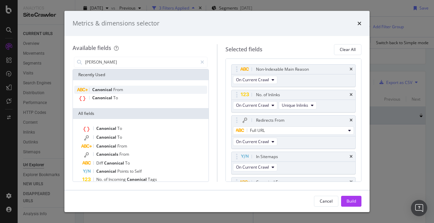
scroll to position [18, 0]
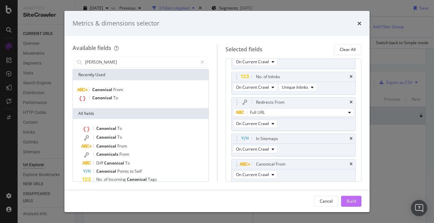
click at [345, 202] on button "Build" at bounding box center [351, 200] width 20 height 11
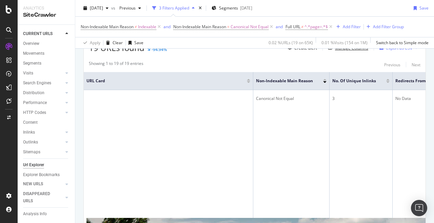
scroll to position [109, 0]
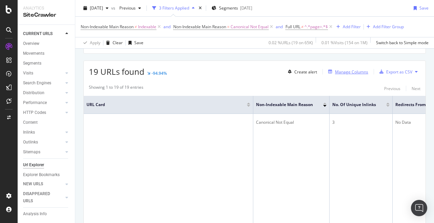
click at [353, 73] on div "Manage Columns" at bounding box center [351, 72] width 33 height 6
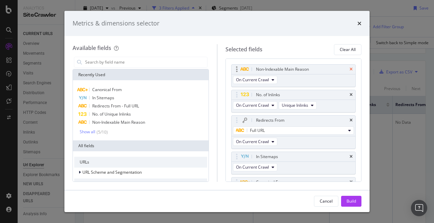
click at [351, 70] on icon "times" at bounding box center [351, 69] width 3 height 4
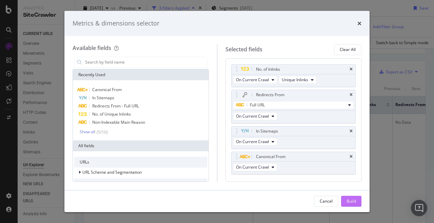
click at [354, 206] on div "Build" at bounding box center [351, 201] width 9 height 10
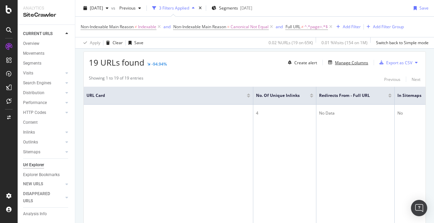
scroll to position [118, 0]
click at [311, 94] on div at bounding box center [311, 95] width 3 height 2
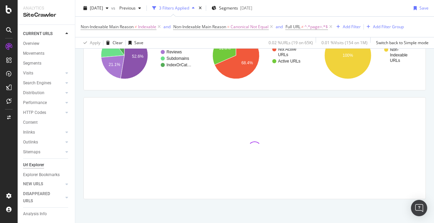
scroll to position [73, 0]
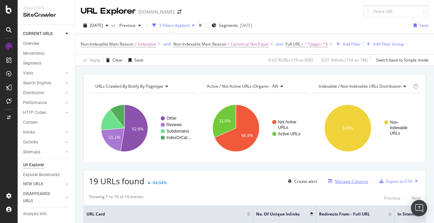
click at [347, 180] on div "Manage Columns" at bounding box center [351, 181] width 33 height 6
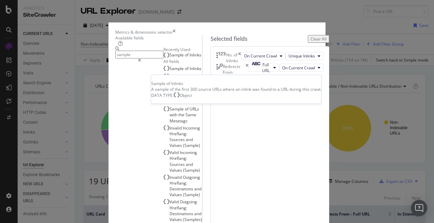
click at [164, 58] on div "Sample of Inlinks" at bounding box center [183, 54] width 38 height 5
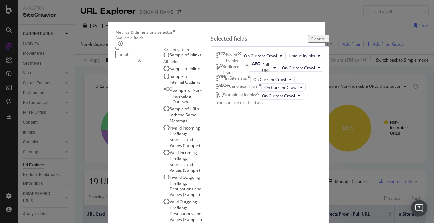
scroll to position [18, 0]
click at [126, 58] on input "sample" at bounding box center [139, 55] width 48 height 8
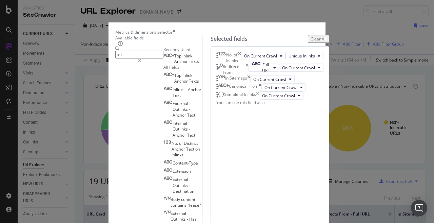
type input "text"
click at [189, 64] on span "Texts" at bounding box center [194, 61] width 10 height 6
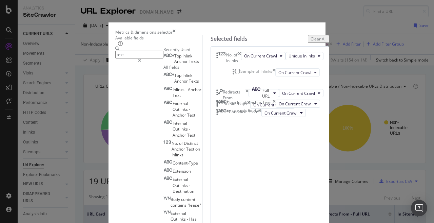
scroll to position [13, 0]
drag, startPoint x: 237, startPoint y: 139, endPoint x: 236, endPoint y: 85, distance: 54.6
click at [236, 85] on body "Analytics SiteCrawler CURRENT URLS Overview Movements Segments Visits Analysis …" at bounding box center [217, 111] width 434 height 223
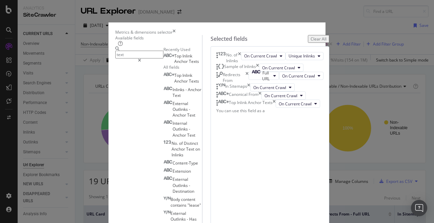
scroll to position [66, 0]
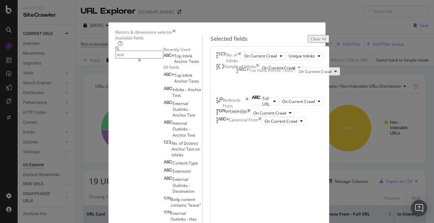
drag, startPoint x: 235, startPoint y: 140, endPoint x: 242, endPoint y: 69, distance: 71.5
click at [242, 69] on body "Analytics SiteCrawler CURRENT URLS Overview Movements Segments Visits Analysis …" at bounding box center [217, 111] width 434 height 223
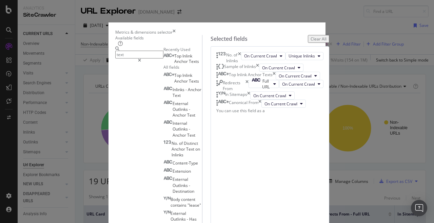
scroll to position [0, 0]
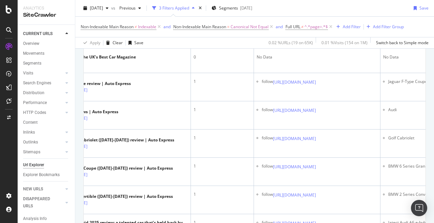
scroll to position [0, 181]
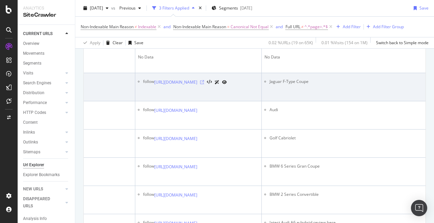
click at [204, 84] on icon at bounding box center [202, 82] width 4 height 4
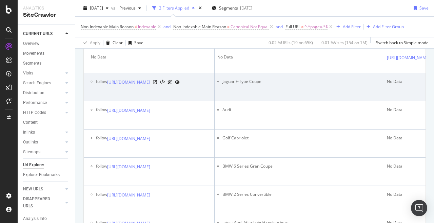
scroll to position [0, 140]
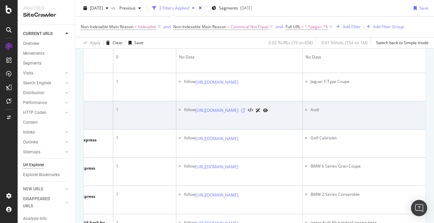
click at [245, 112] on icon at bounding box center [243, 110] width 4 height 4
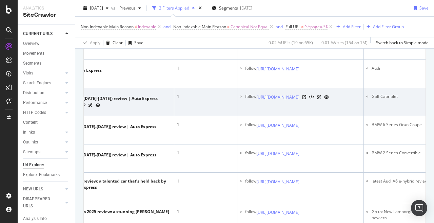
scroll to position [0, 156]
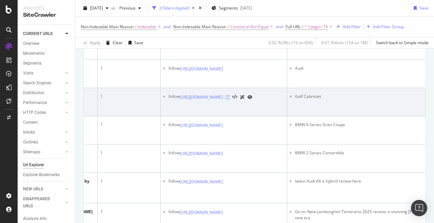
click at [230, 99] on icon at bounding box center [228, 97] width 4 height 4
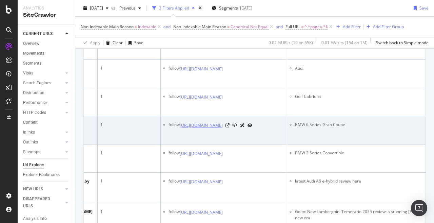
scroll to position [271, 0]
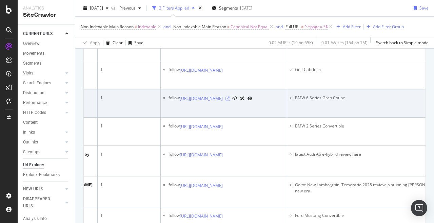
click at [230, 100] on icon at bounding box center [228, 98] width 4 height 4
click at [376, 101] on li "BMW 6 Series Gran Coupe" at bounding box center [374, 98] width 159 height 6
copy li "BMW 6 Series Gran Coupe"
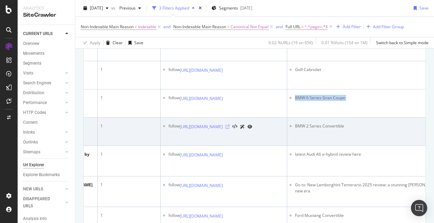
click at [230, 129] on icon at bounding box center [228, 127] width 4 height 4
click at [358, 129] on li "BMW 2 Series Convertible" at bounding box center [374, 126] width 159 height 6
copy li "BMW 2 Series Convertible"
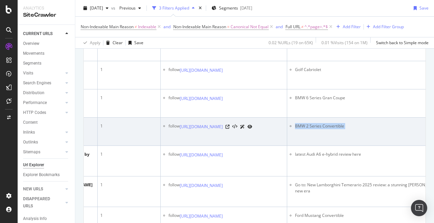
click at [354, 129] on li "BMW 2 Series Convertible" at bounding box center [374, 126] width 159 height 6
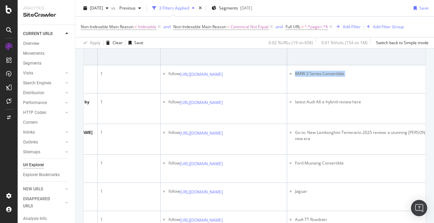
scroll to position [323, 0]
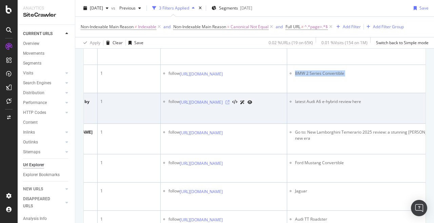
click at [230, 104] on icon at bounding box center [228, 102] width 4 height 4
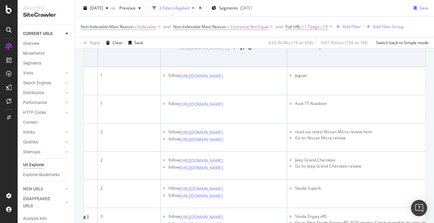
scroll to position [439, 0]
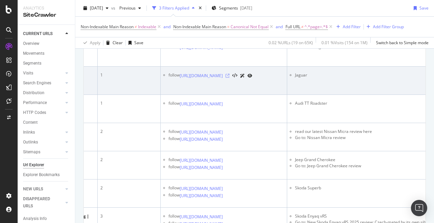
click at [230, 78] on icon at bounding box center [228, 76] width 4 height 4
click at [339, 95] on td "Jaguar" at bounding box center [372, 80] width 170 height 28
click at [344, 78] on li "Jaguar" at bounding box center [374, 75] width 159 height 6
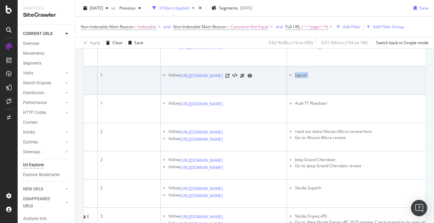
copy li "Jaguar"
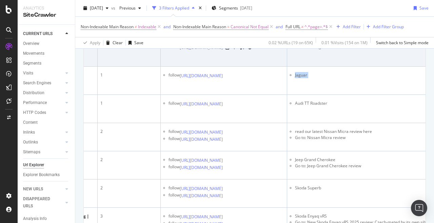
scroll to position [470, 0]
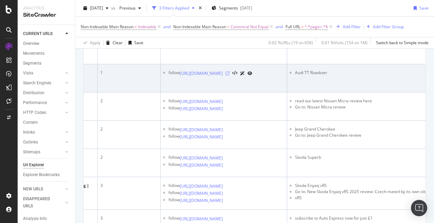
click at [230, 75] on icon at bounding box center [228, 73] width 4 height 4
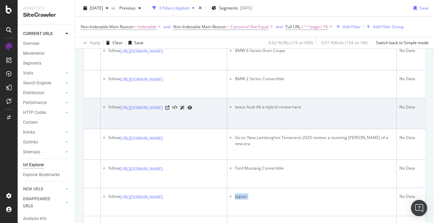
scroll to position [0, 0]
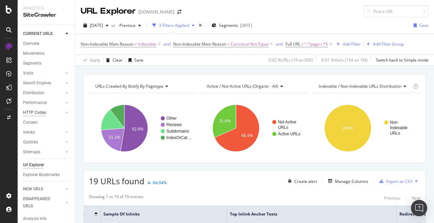
click at [39, 111] on div "HTTP Codes" at bounding box center [34, 112] width 23 height 7
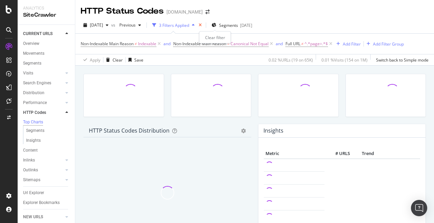
click at [202, 25] on icon "times" at bounding box center [200, 25] width 3 height 4
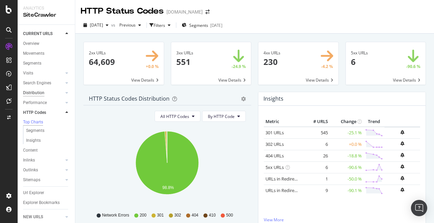
click at [35, 94] on div "Distribution" at bounding box center [33, 92] width 21 height 7
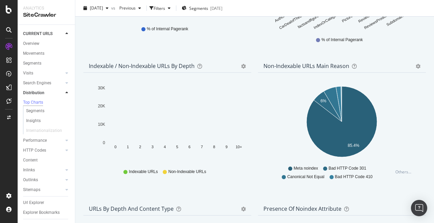
scroll to position [350, 0]
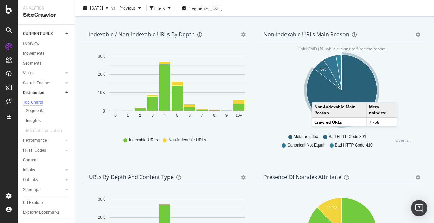
click at [319, 96] on icon "A chart." at bounding box center [342, 90] width 71 height 71
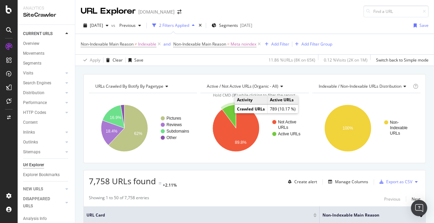
click at [230, 111] on icon "A chart." at bounding box center [229, 115] width 14 height 23
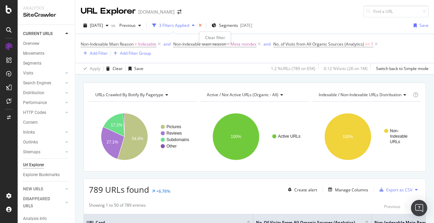
click at [202, 24] on icon "times" at bounding box center [200, 25] width 3 height 4
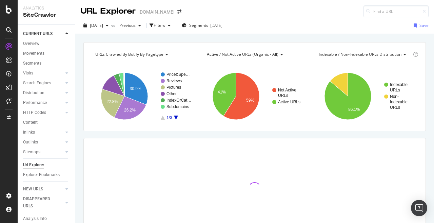
click at [7, 28] on icon at bounding box center [8, 29] width 5 height 5
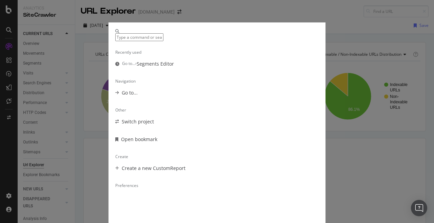
click at [8, 45] on div "Recently used Go to... › Segments Editor Navigation Go to... Other Switch proje…" at bounding box center [217, 111] width 434 height 223
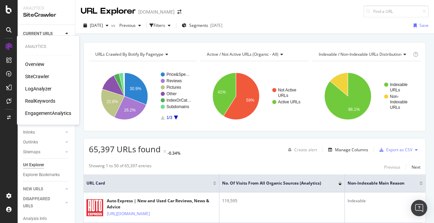
click at [8, 48] on icon at bounding box center [8, 46] width 7 height 7
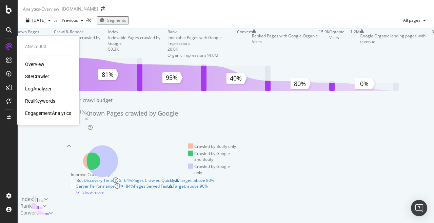
click at [40, 75] on div "SiteCrawler" at bounding box center [37, 76] width 24 height 7
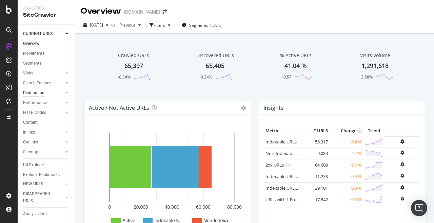
click at [33, 90] on div "Distribution" at bounding box center [33, 92] width 21 height 7
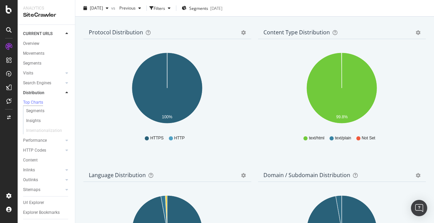
scroll to position [600, 0]
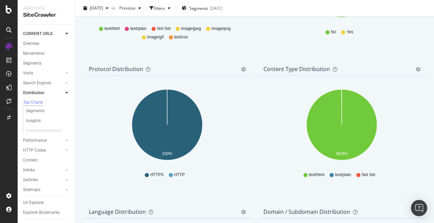
click at [241, 71] on icon "gear" at bounding box center [243, 69] width 5 height 5
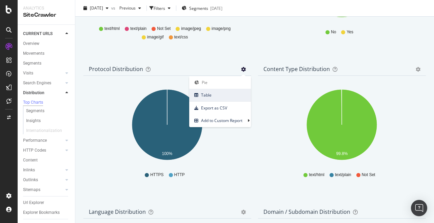
click at [221, 97] on span "Table" at bounding box center [220, 94] width 62 height 9
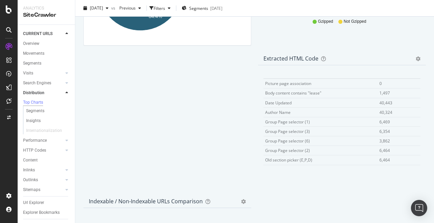
scroll to position [20, 0]
click at [34, 139] on div "Performance" at bounding box center [35, 140] width 24 height 7
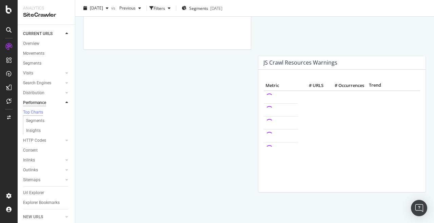
scroll to position [630, 0]
click at [39, 143] on div "HTTP Codes" at bounding box center [34, 140] width 23 height 7
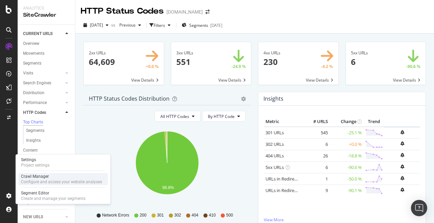
click at [45, 179] on div "Configure and access your website analyses" at bounding box center [61, 181] width 81 height 5
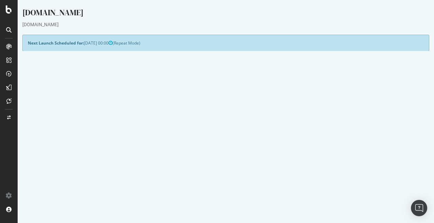
click at [221, 195] on button "Yes! Start Now" at bounding box center [217, 194] width 42 height 11
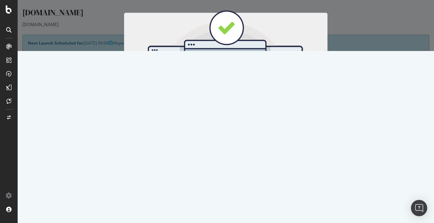
click at [239, 112] on button "Start Now" at bounding box center [239, 113] width 30 height 12
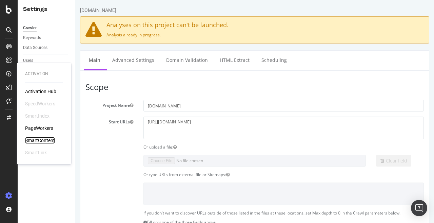
click at [46, 141] on div "SmartContent" at bounding box center [40, 140] width 30 height 7
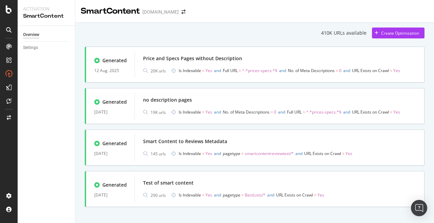
scroll to position [6, 0]
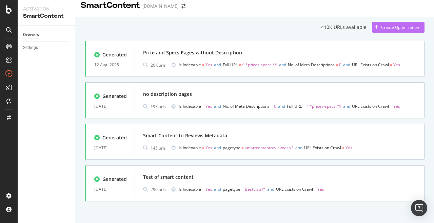
click at [398, 26] on div "Create Optimization" at bounding box center [400, 27] width 38 height 6
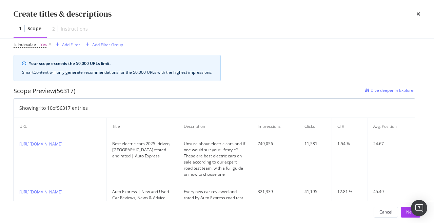
scroll to position [204, 0]
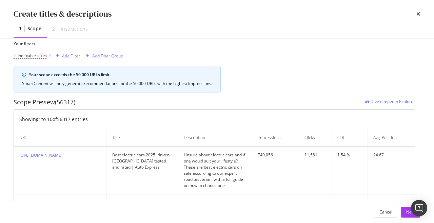
type input "Car Reviews H1"
click at [69, 55] on div "Add Filter" at bounding box center [71, 56] width 18 height 6
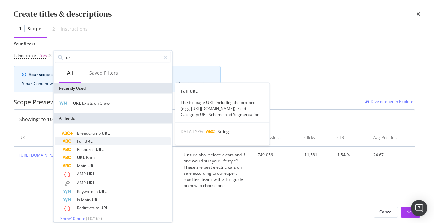
type input "url"
click at [87, 144] on div "Full URL" at bounding box center [117, 141] width 108 height 8
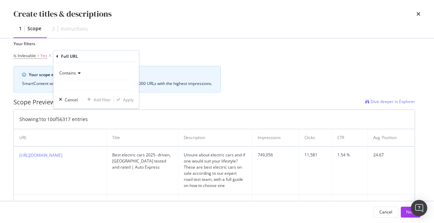
click at [69, 70] on div "Contains" at bounding box center [96, 73] width 75 height 11
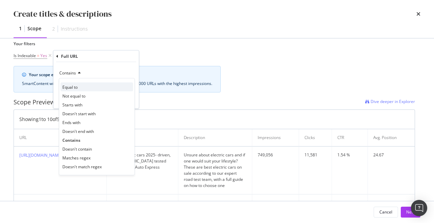
click at [80, 87] on div "Equal to" at bounding box center [97, 86] width 73 height 9
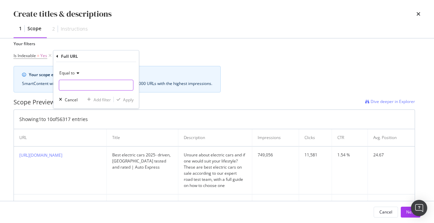
click at [79, 87] on input "Name" at bounding box center [96, 85] width 74 height 11
paste input "https://www.autoexpress.co.uk/car-reviews"
type input "https://www.autoexpress.co.uk/car-reviews"
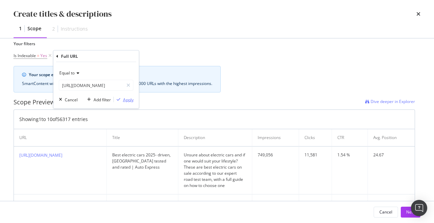
click at [129, 100] on div "Apply" at bounding box center [128, 99] width 11 height 6
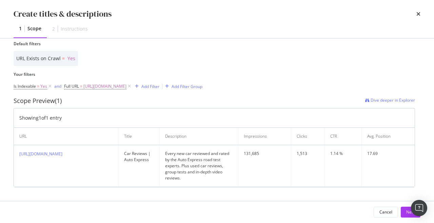
scroll to position [173, 0]
click at [404, 210] on button "Next" at bounding box center [411, 211] width 20 height 11
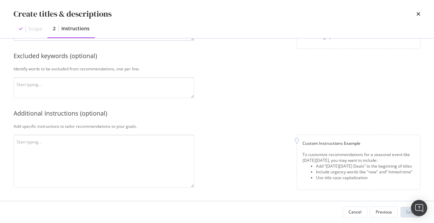
scroll to position [0, 0]
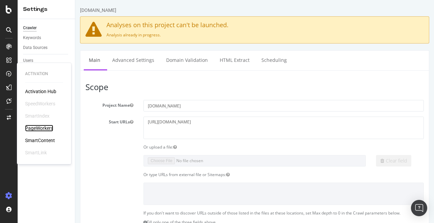
click at [35, 128] on div "PageWorkers" at bounding box center [39, 128] width 28 height 7
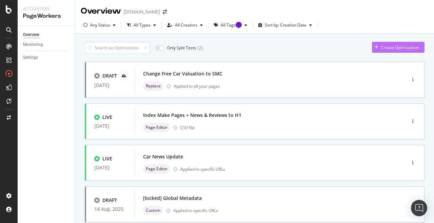
click at [393, 48] on div "Create Optimization" at bounding box center [400, 47] width 38 height 6
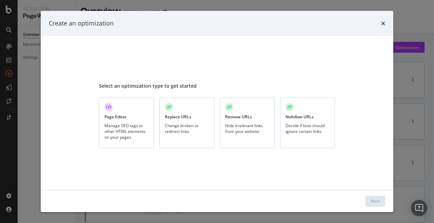
click at [133, 120] on div "Page Editor Manage SEO tags or other HTML elements on your pages" at bounding box center [126, 122] width 55 height 51
click at [375, 198] on div "Next" at bounding box center [375, 201] width 9 height 6
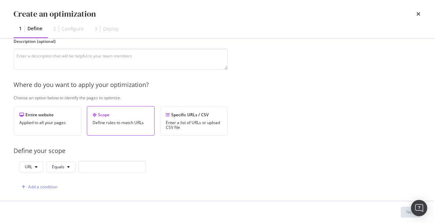
scroll to position [65, 0]
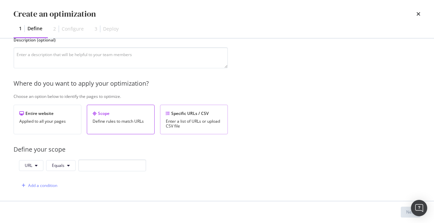
type input "Car Reviews H1"
click at [193, 121] on div "Enter a list of URLs or upload CSV file" at bounding box center [194, 123] width 56 height 9
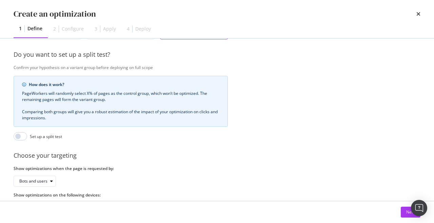
scroll to position [186, 0]
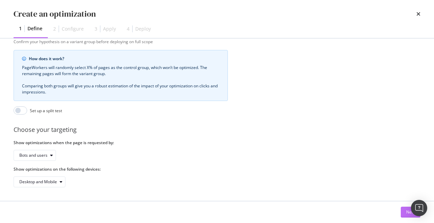
click at [403, 210] on button "Next" at bounding box center [411, 211] width 20 height 11
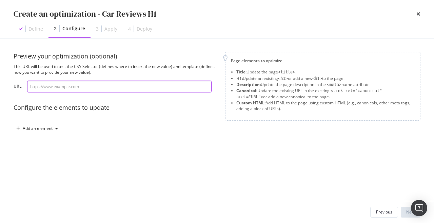
click at [91, 88] on input "modal" at bounding box center [119, 86] width 185 height 12
paste input "[URL][DOMAIN_NAME]"
type input "[URL][DOMAIN_NAME]"
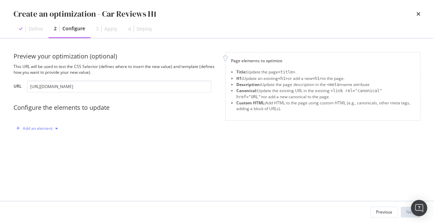
click at [43, 127] on div "Add an element" at bounding box center [38, 128] width 30 height 4
click at [42, 149] on div "H1" at bounding box center [41, 152] width 46 height 8
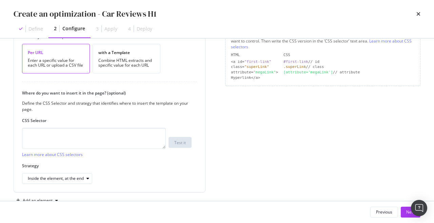
scroll to position [119, 0]
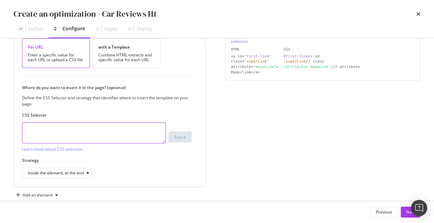
click at [112, 133] on textarea "modal" at bounding box center [94, 132] width 144 height 21
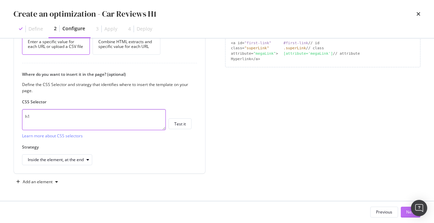
type textarea "h1"
click at [408, 215] on div "Next" at bounding box center [410, 212] width 9 height 10
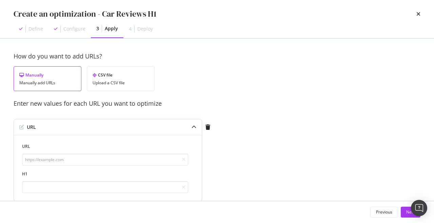
scroll to position [0, 0]
click at [103, 156] on input "modal" at bounding box center [105, 159] width 166 height 12
paste input "[URL][DOMAIN_NAME]"
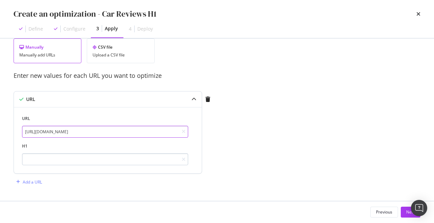
type input "[URL][DOMAIN_NAME]"
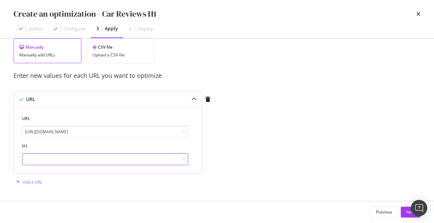
click at [79, 154] on input "modal" at bounding box center [105, 159] width 166 height 12
type input "Car Reviews"
click at [408, 211] on div "Next" at bounding box center [410, 212] width 9 height 6
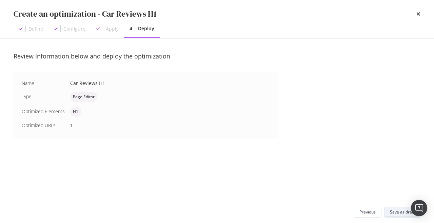
scroll to position [0, 0]
click at [402, 212] on div "Save as draft" at bounding box center [402, 212] width 25 height 6
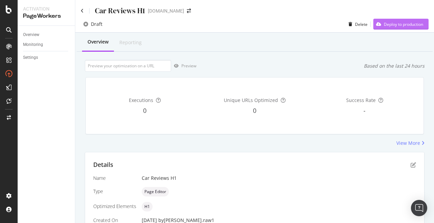
click at [400, 25] on div "Deploy to production" at bounding box center [403, 24] width 39 height 6
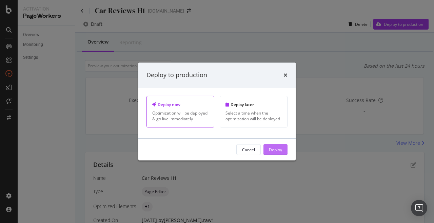
click at [279, 153] on div "Deploy" at bounding box center [275, 149] width 13 height 10
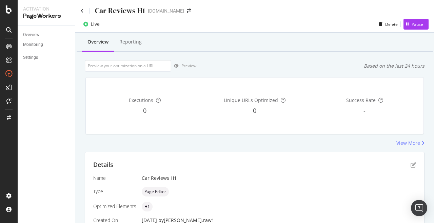
scroll to position [119, 0]
